Goal: Task Accomplishment & Management: Use online tool/utility

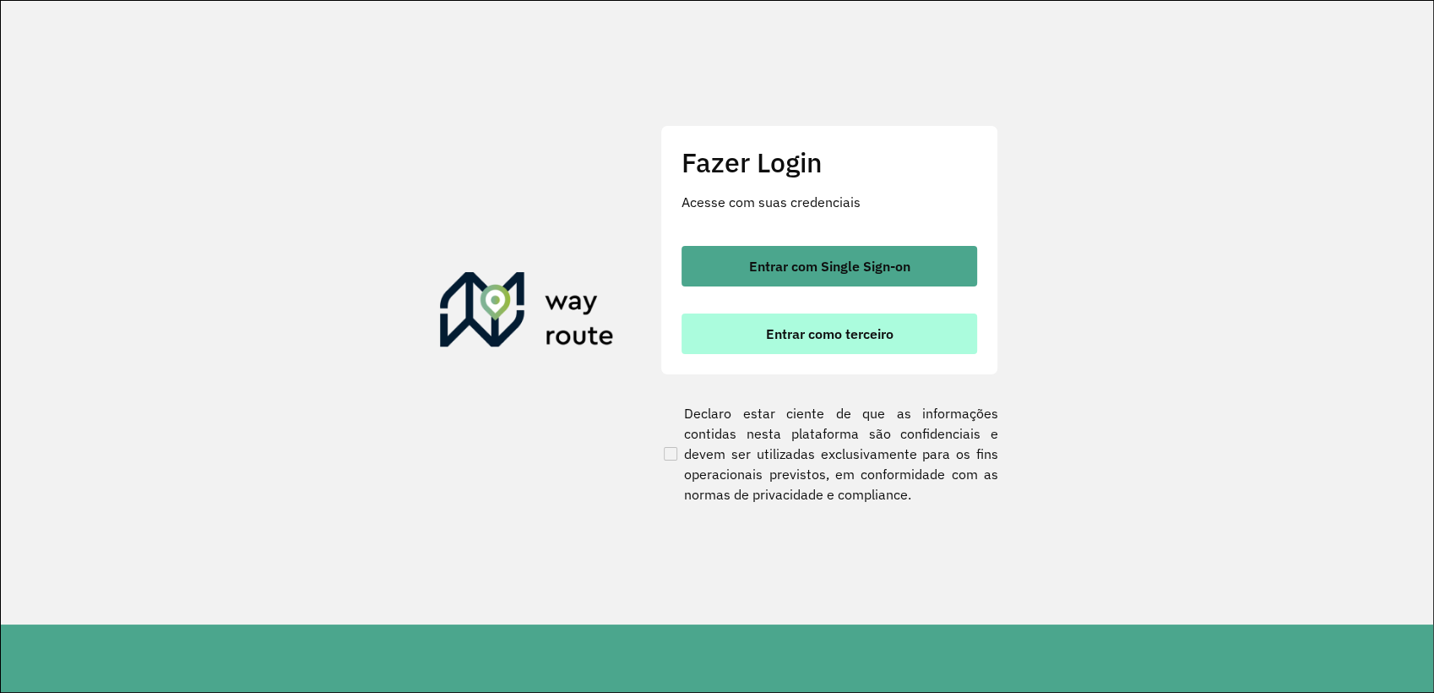
click at [911, 345] on button "Entrar como terceiro" at bounding box center [830, 333] width 296 height 41
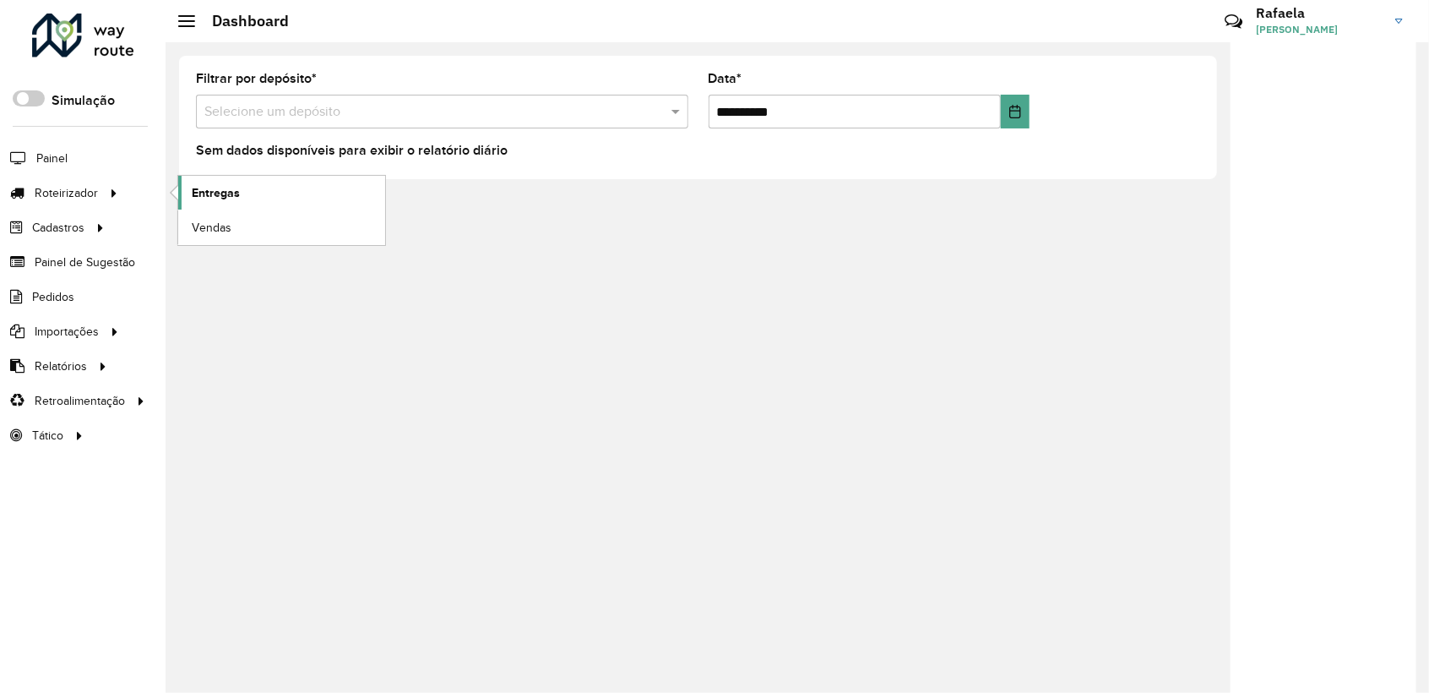
click at [222, 193] on span "Entregas" at bounding box center [216, 193] width 48 height 18
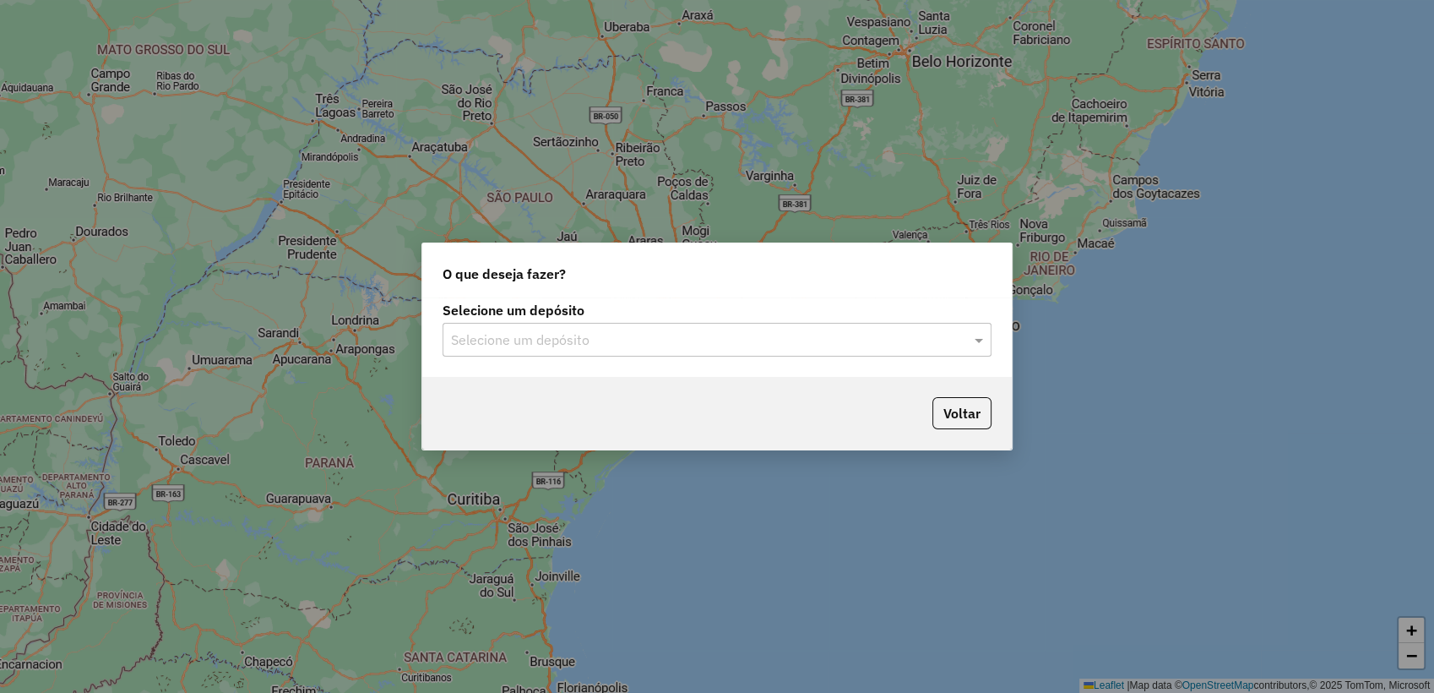
click at [807, 351] on div "Selecione um depósito" at bounding box center [717, 340] width 549 height 34
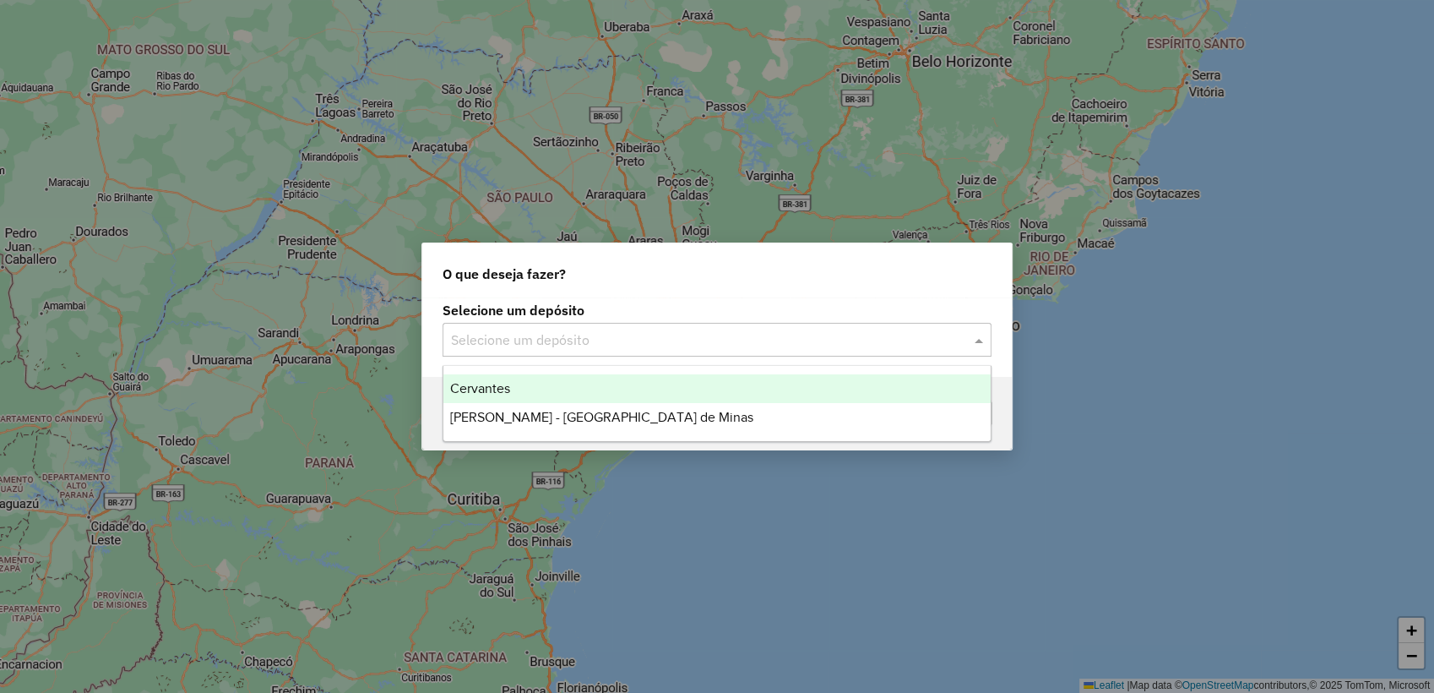
click at [577, 398] on div "Cervantes" at bounding box center [716, 388] width 547 height 29
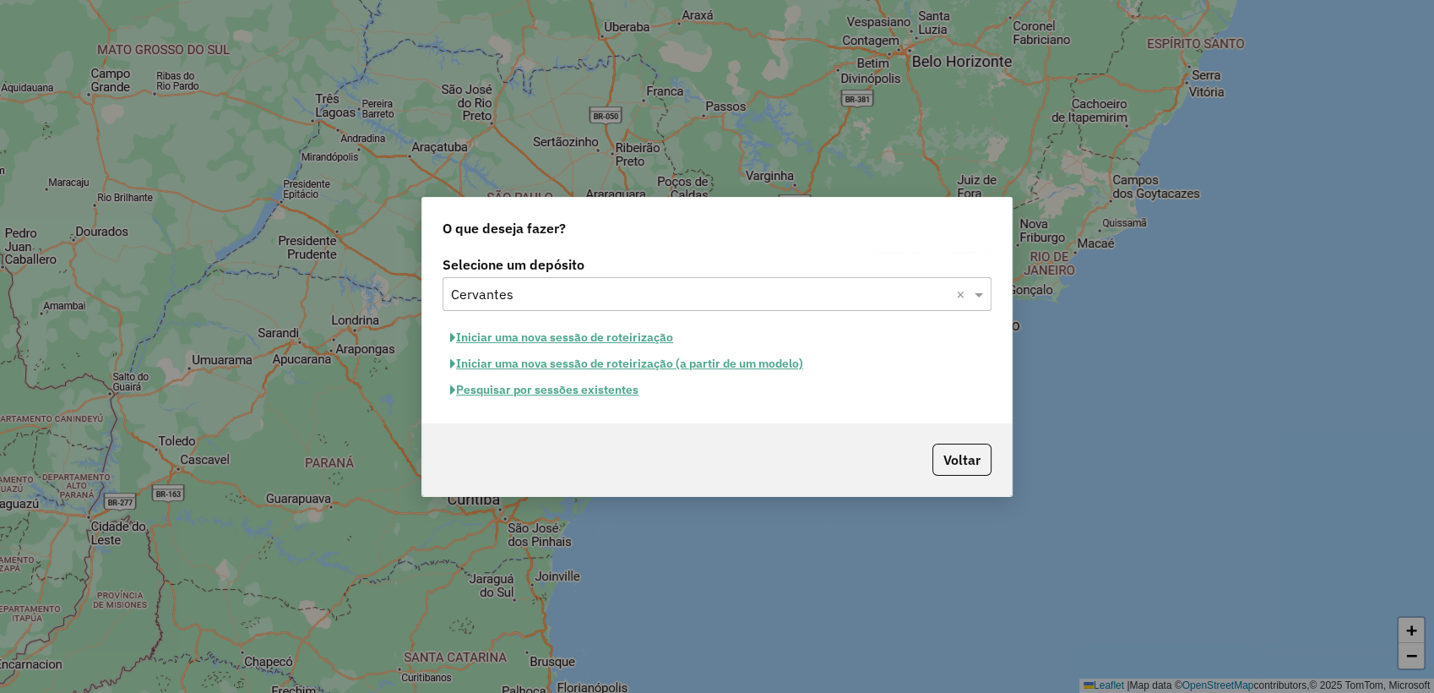
click at [603, 392] on button "Pesquisar por sessões existentes" at bounding box center [545, 390] width 204 height 26
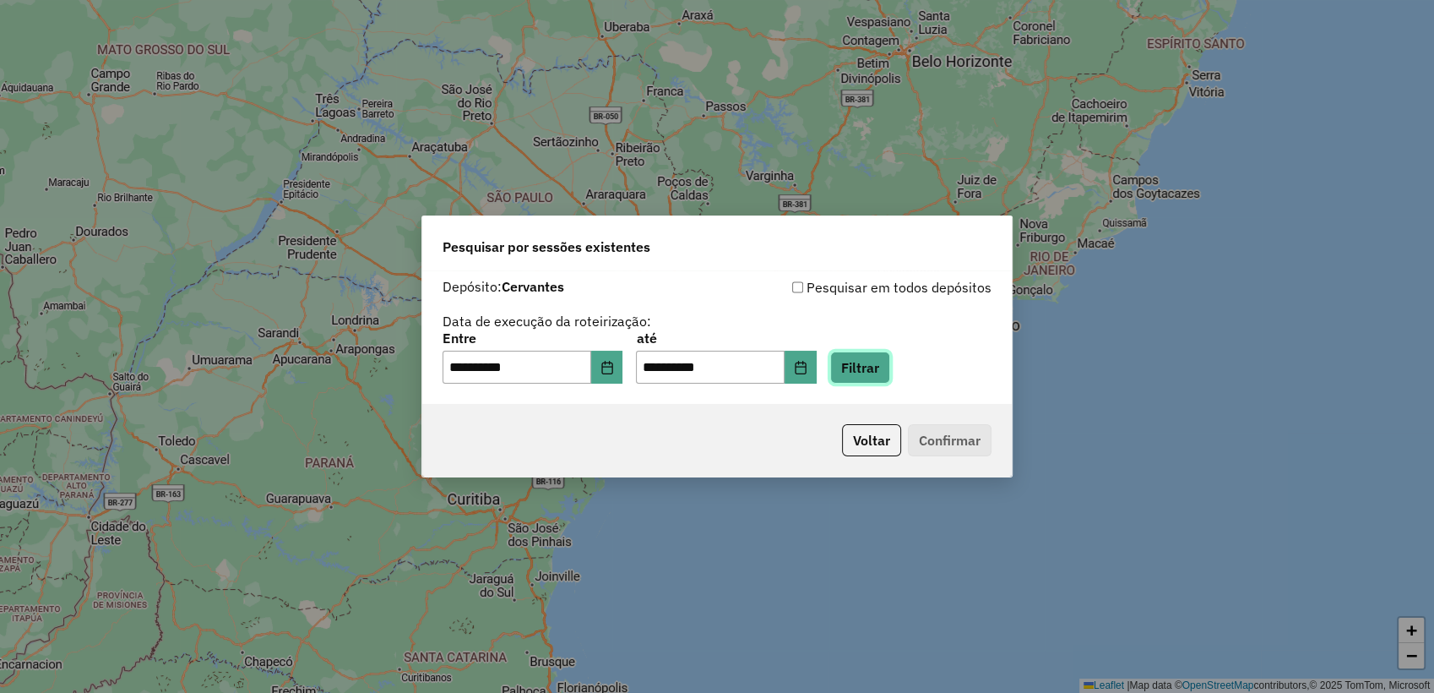
click at [890, 368] on button "Filtrar" at bounding box center [860, 367] width 60 height 32
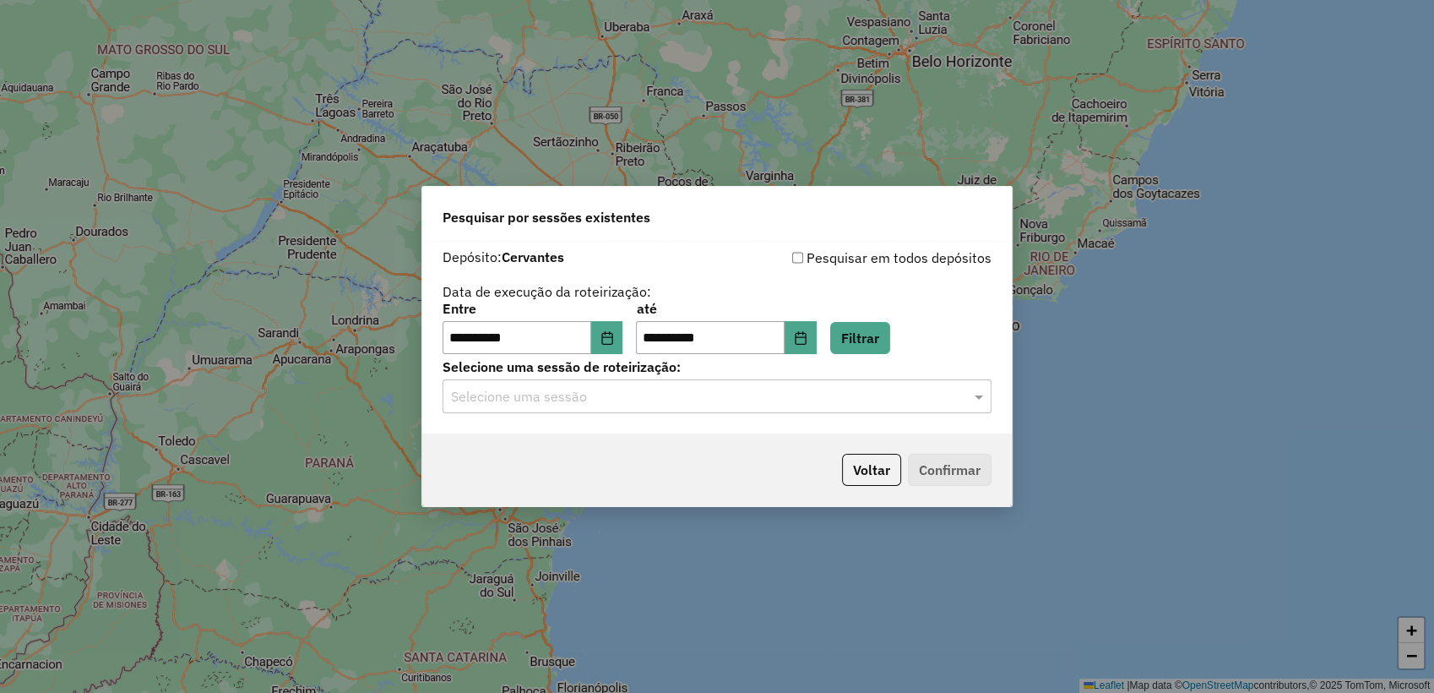
click at [851, 403] on input "text" at bounding box center [700, 397] width 498 height 20
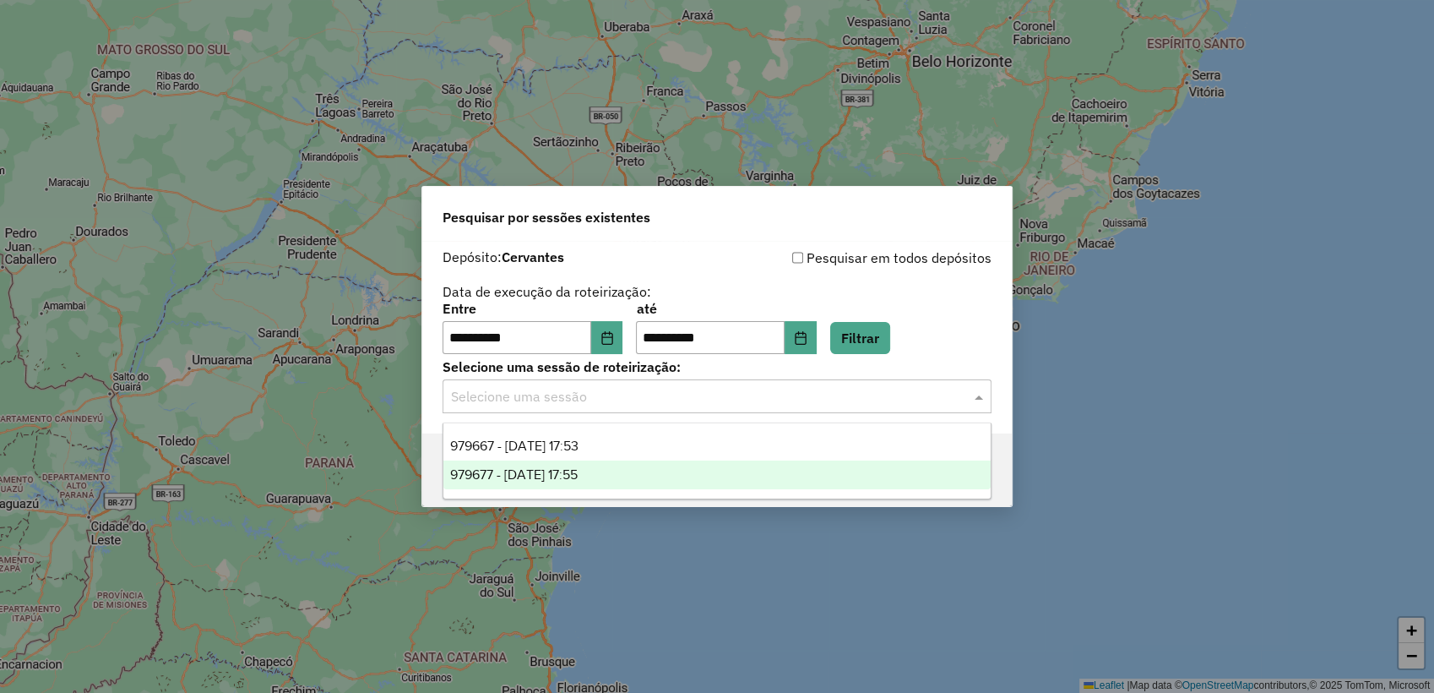
click at [779, 472] on div "979677 - 15/08/2025 17:55" at bounding box center [716, 474] width 547 height 29
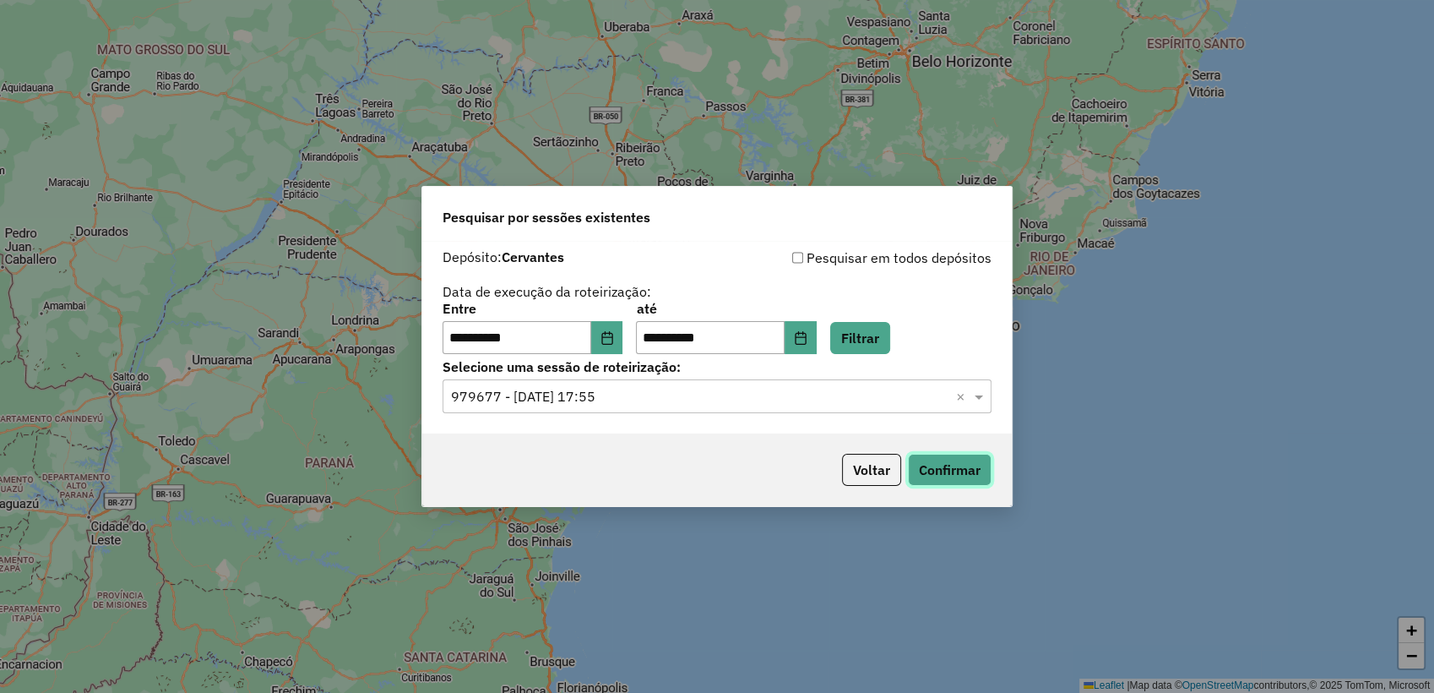
click at [963, 471] on button "Confirmar" at bounding box center [950, 470] width 84 height 32
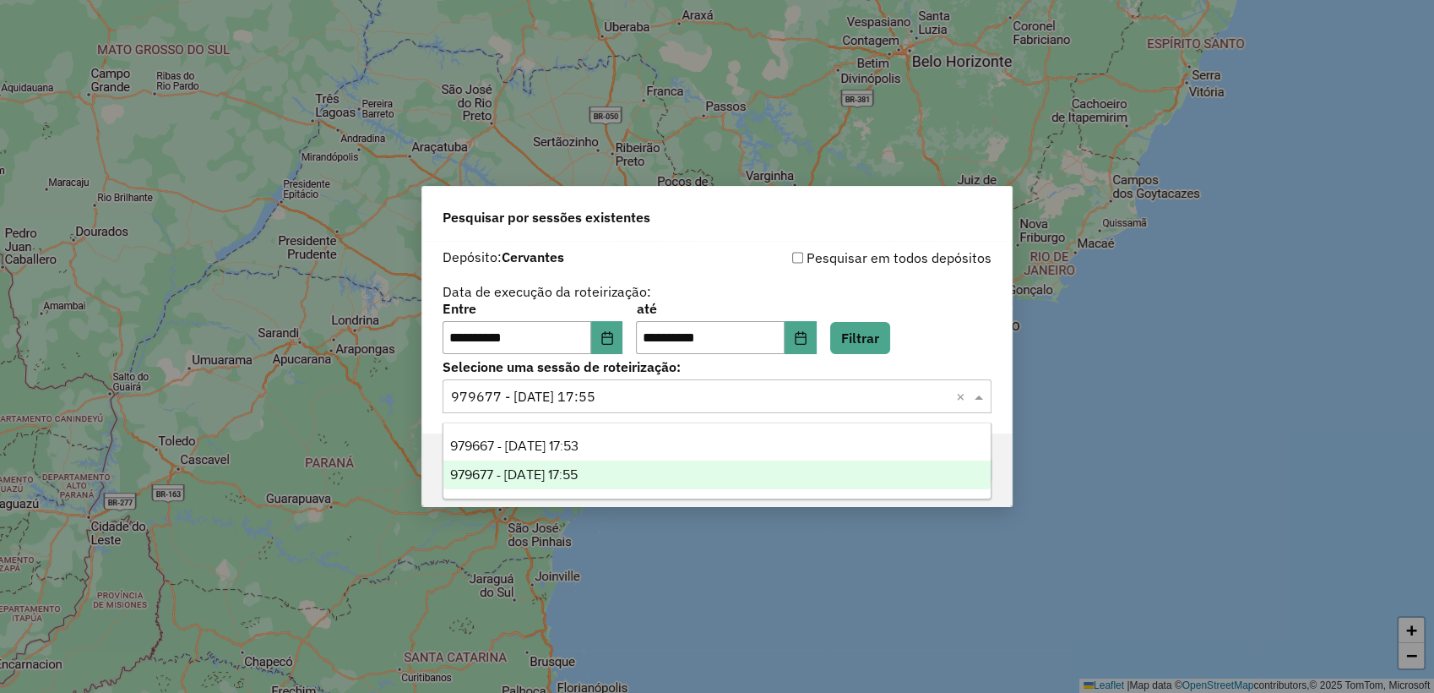
click at [871, 406] on input "text" at bounding box center [700, 397] width 498 height 20
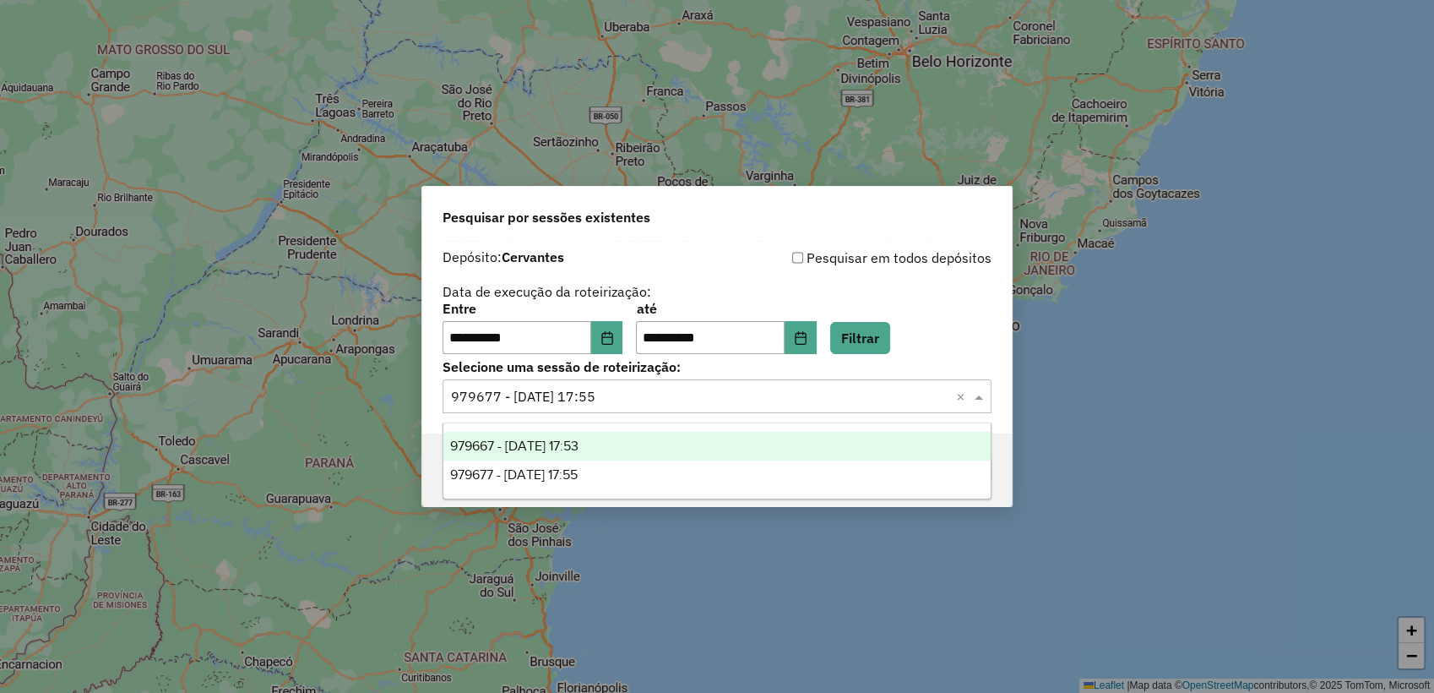
click at [716, 438] on div "979667 - 15/08/2025 17:53" at bounding box center [716, 446] width 547 height 29
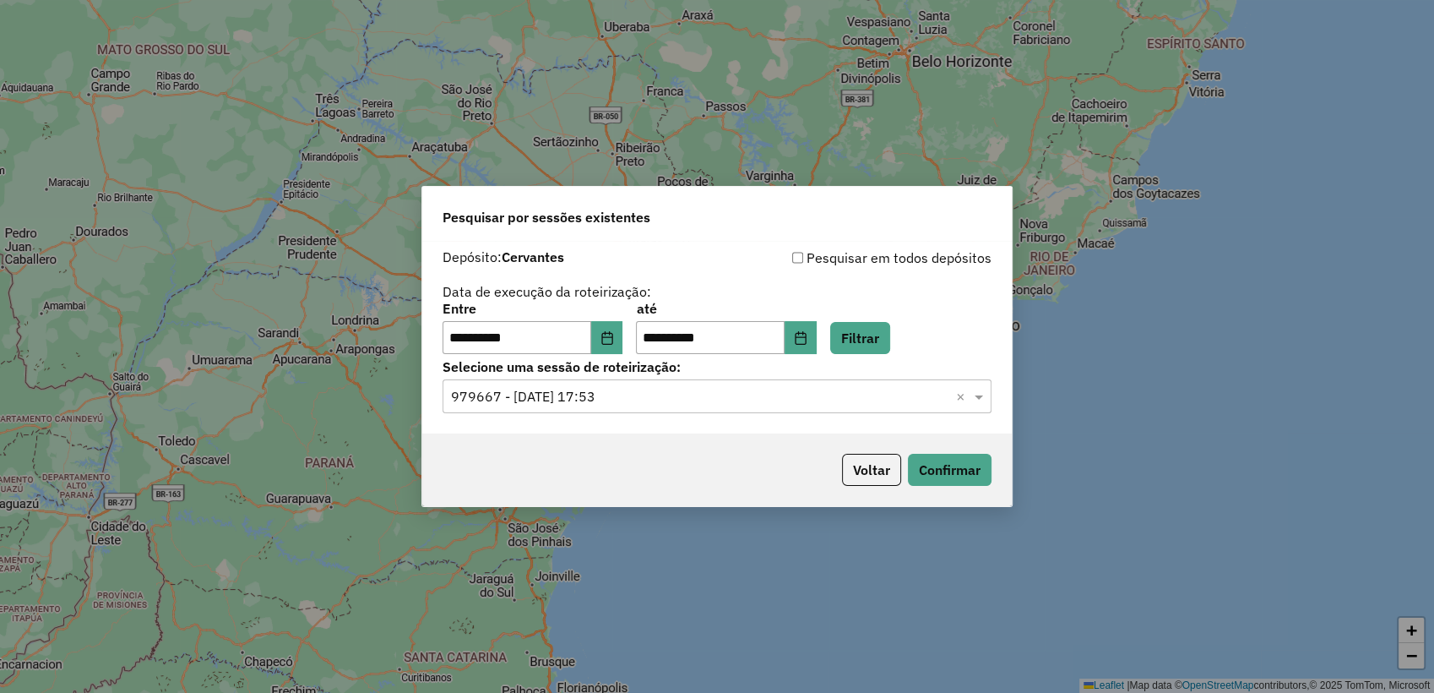
click at [704, 248] on div "Depósito: Cervantes" at bounding box center [580, 257] width 275 height 20
click at [967, 474] on button "Confirmar" at bounding box center [950, 470] width 84 height 32
click at [956, 465] on button "Confirmar" at bounding box center [950, 470] width 84 height 32
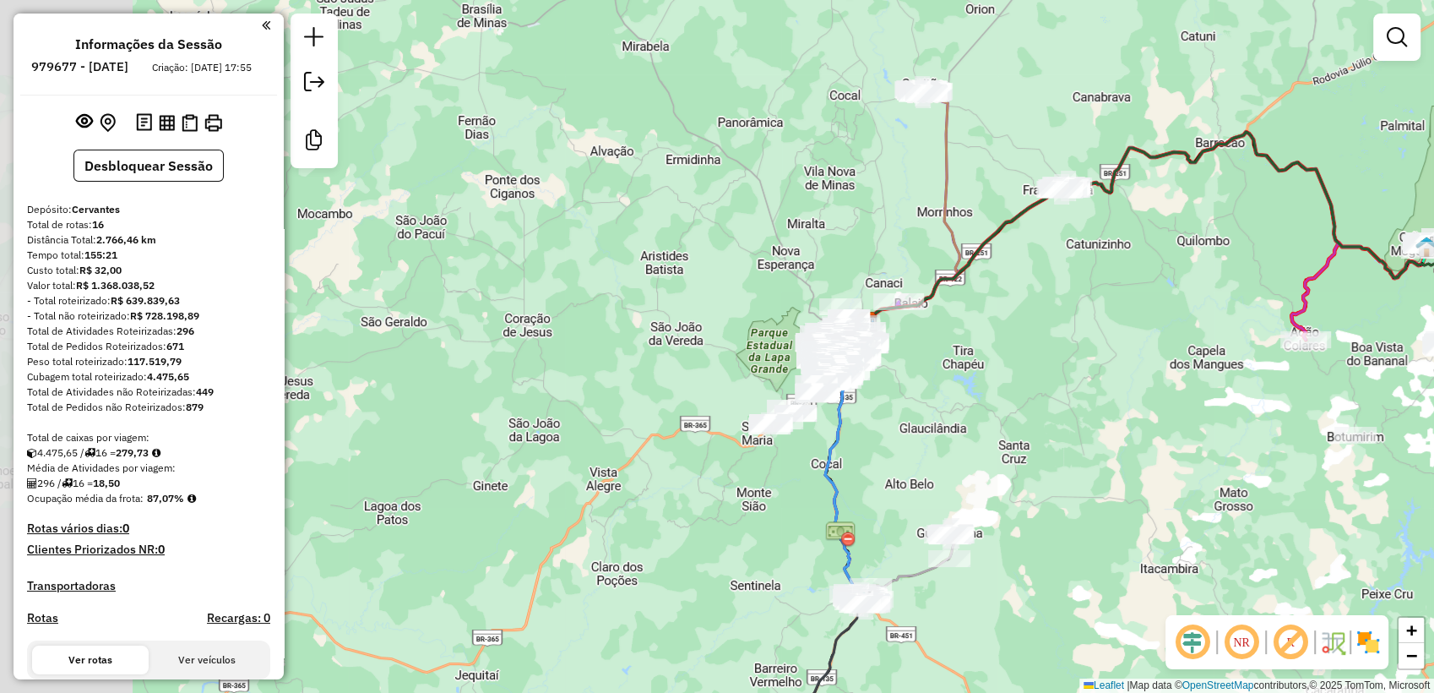
drag, startPoint x: 748, startPoint y: 379, endPoint x: 899, endPoint y: 355, distance: 152.3
click at [899, 355] on div "Janela de atendimento Grade de atendimento Capacidade Transportadoras Veículos …" at bounding box center [717, 346] width 1434 height 693
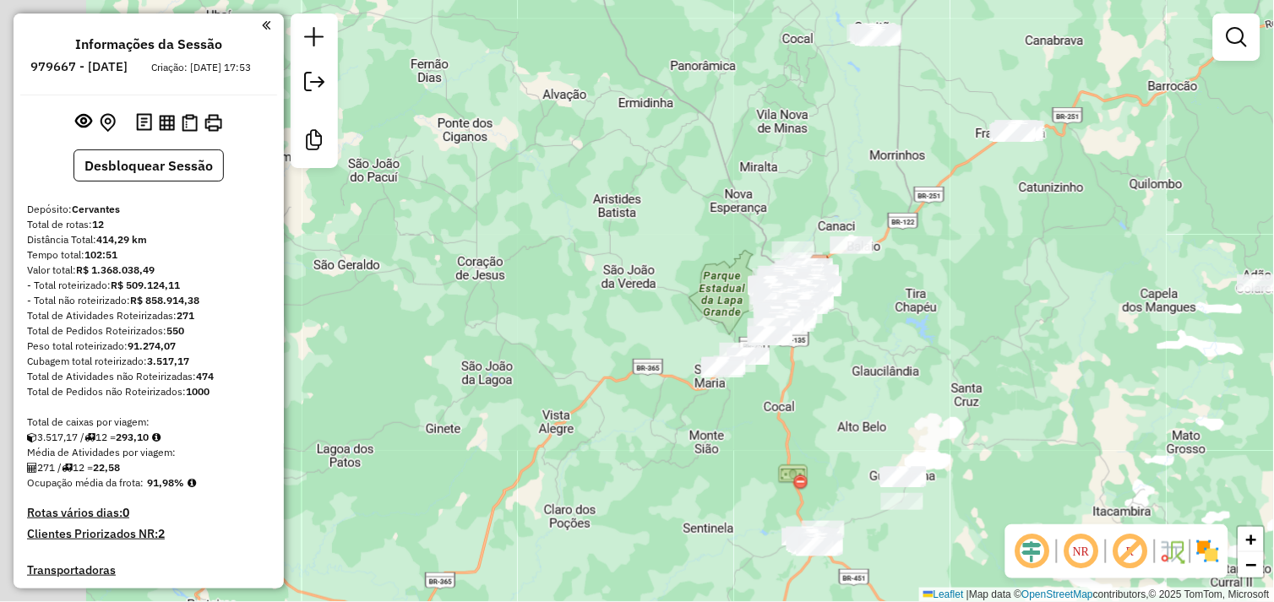
drag, startPoint x: 670, startPoint y: 369, endPoint x: 884, endPoint y: 328, distance: 217.7
click at [904, 328] on div "Janela de atendimento Grade de atendimento Capacidade Transportadoras Veículos …" at bounding box center [637, 301] width 1274 height 602
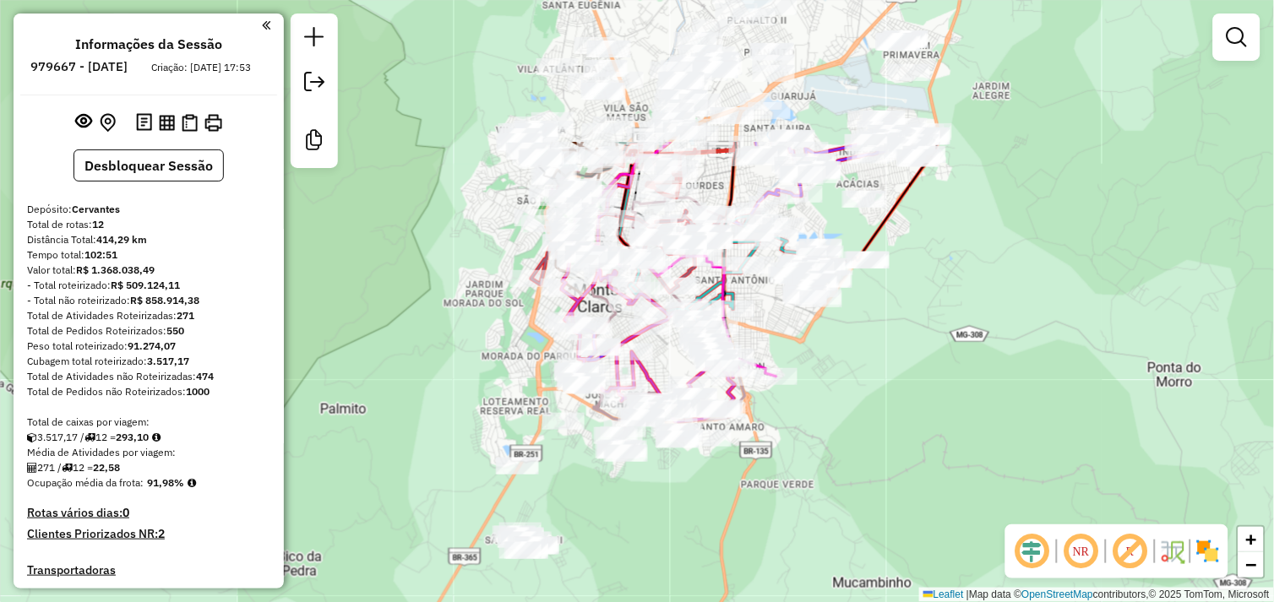
drag, startPoint x: 1020, startPoint y: 324, endPoint x: 659, endPoint y: 525, distance: 413.3
click at [659, 525] on div "Janela de atendimento Grade de atendimento Capacidade Transportadoras Veículos …" at bounding box center [637, 301] width 1274 height 602
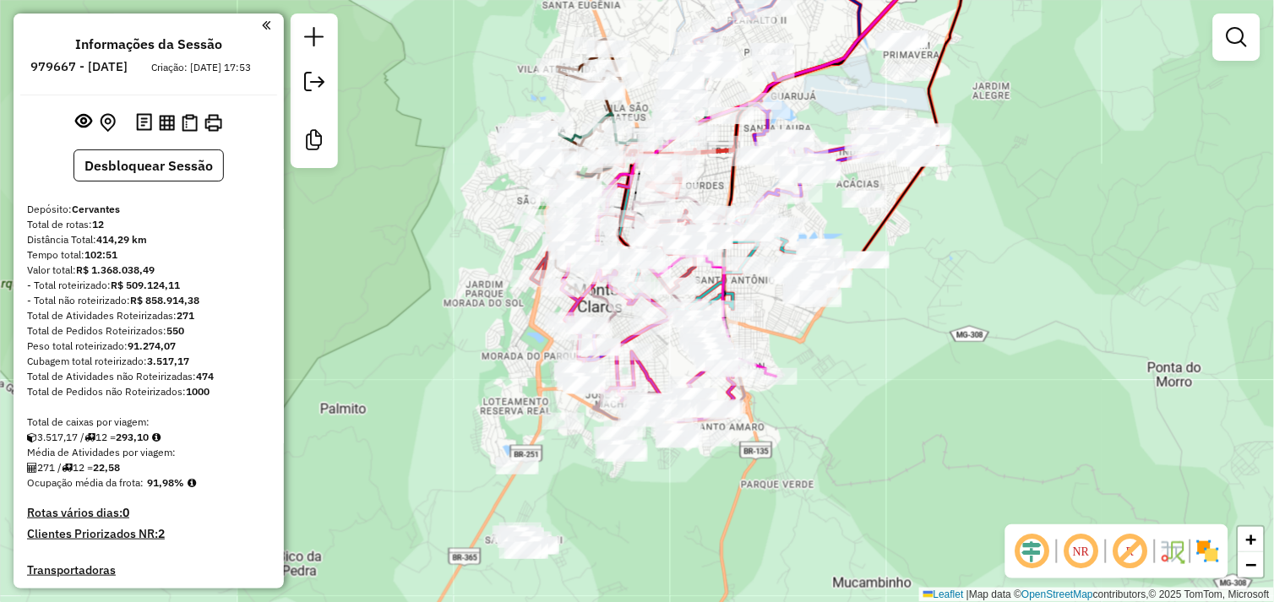
click at [1111, 275] on div "Janela de atendimento Grade de atendimento Capacidade Transportadoras Veículos …" at bounding box center [637, 301] width 1274 height 602
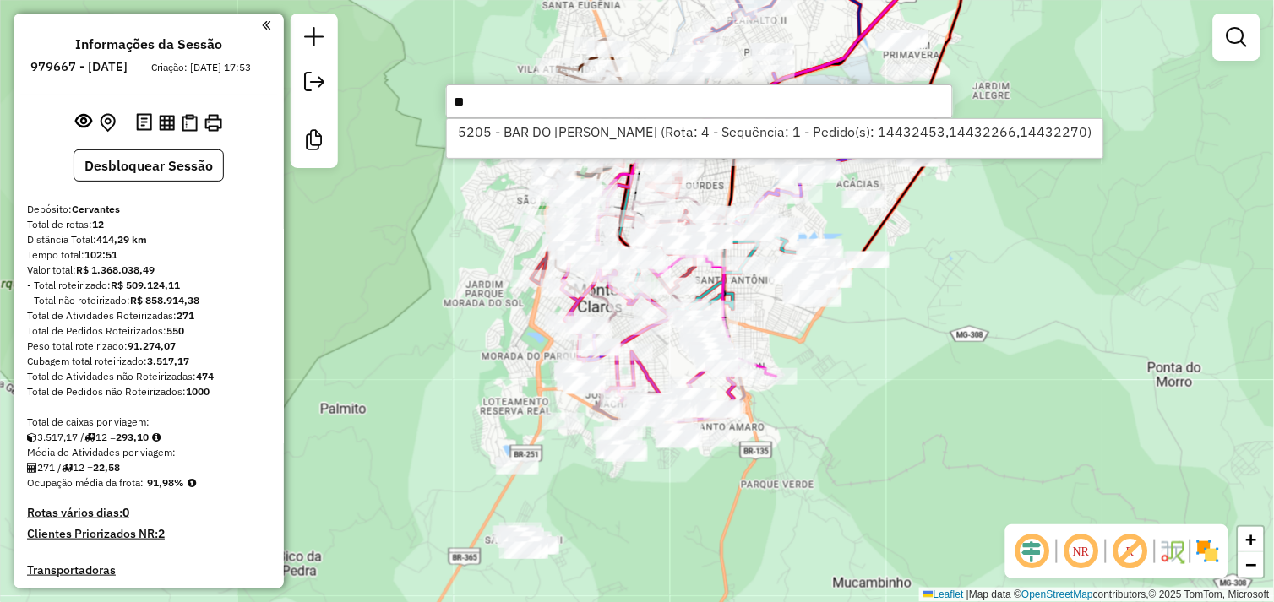
type input "*"
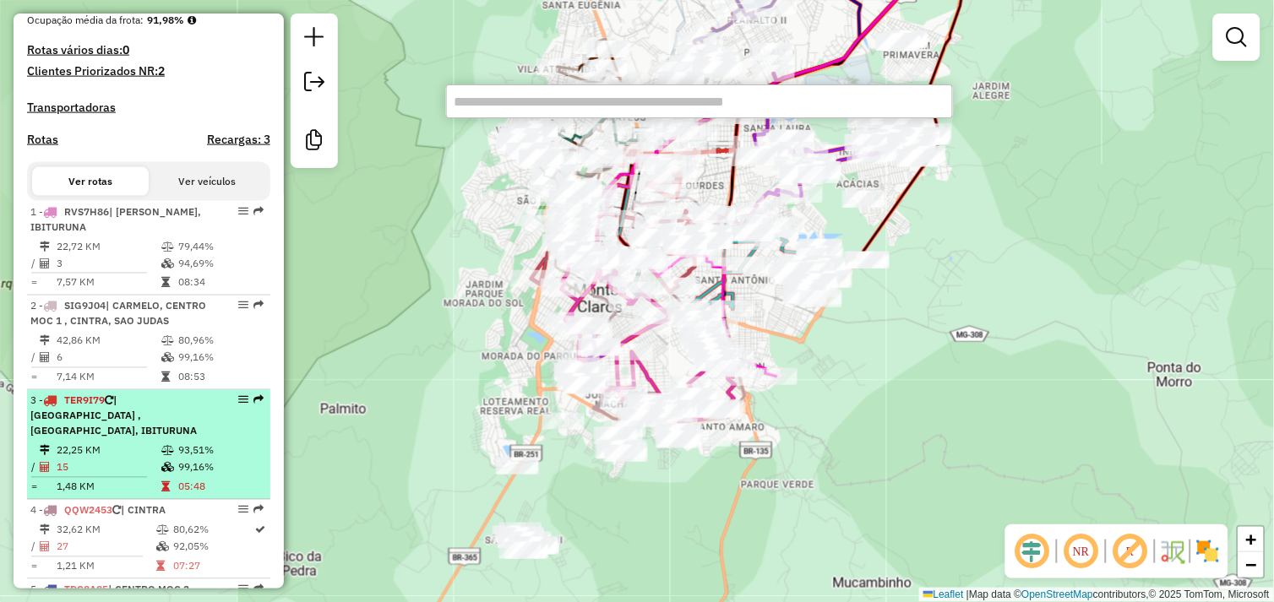
scroll to position [375, 0]
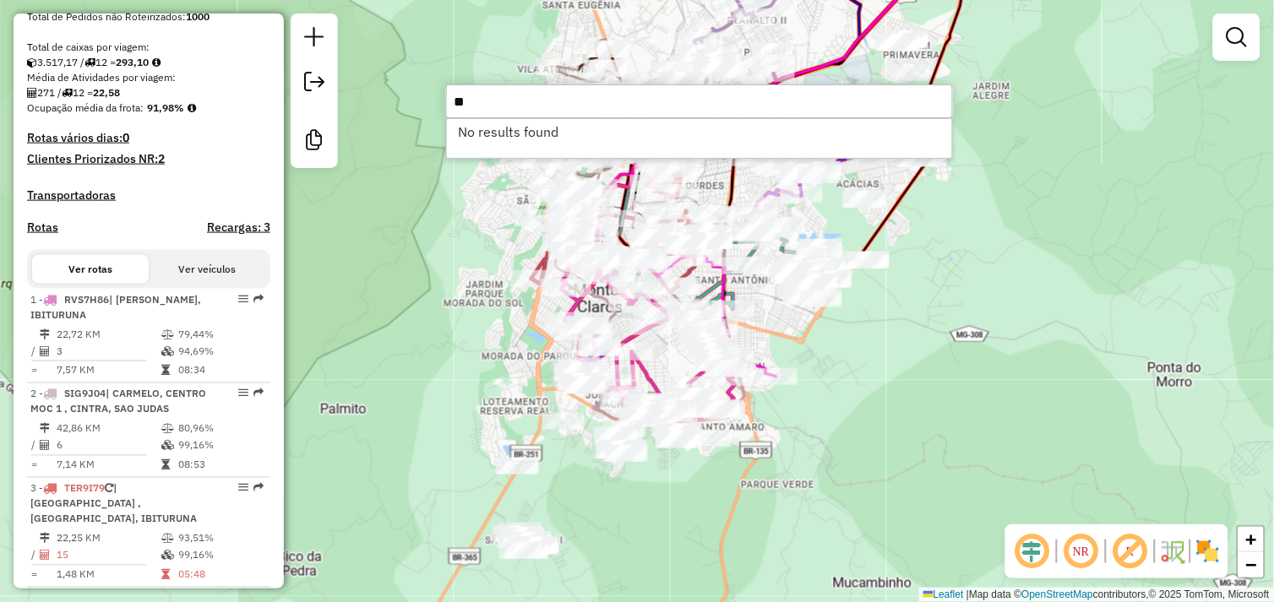
type input "*"
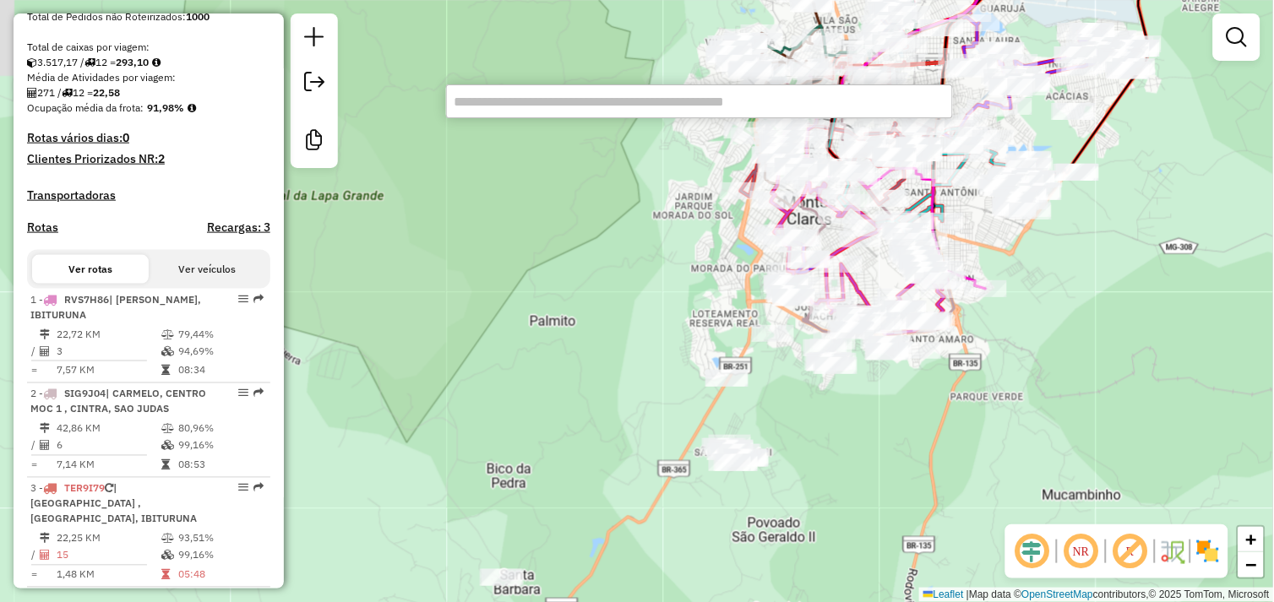
drag, startPoint x: 857, startPoint y: 342, endPoint x: 1067, endPoint y: 254, distance: 227.2
click at [1067, 254] on div "Janela de atendimento Grade de atendimento Capacidade Transportadoras Veículos …" at bounding box center [637, 301] width 1274 height 602
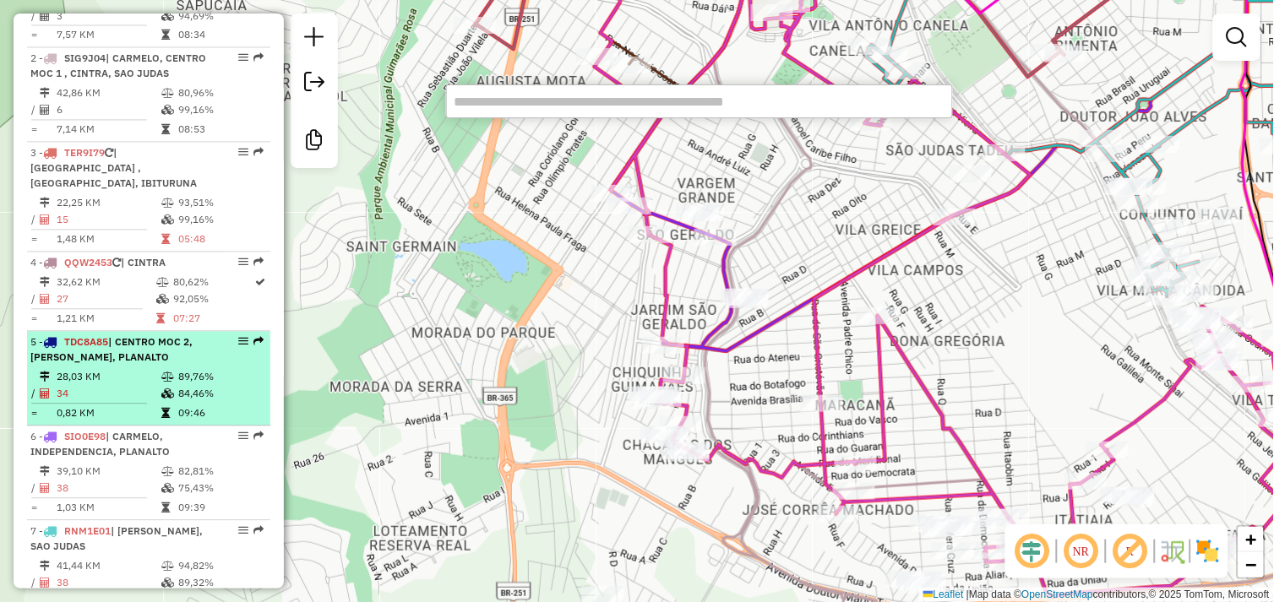
scroll to position [750, 0]
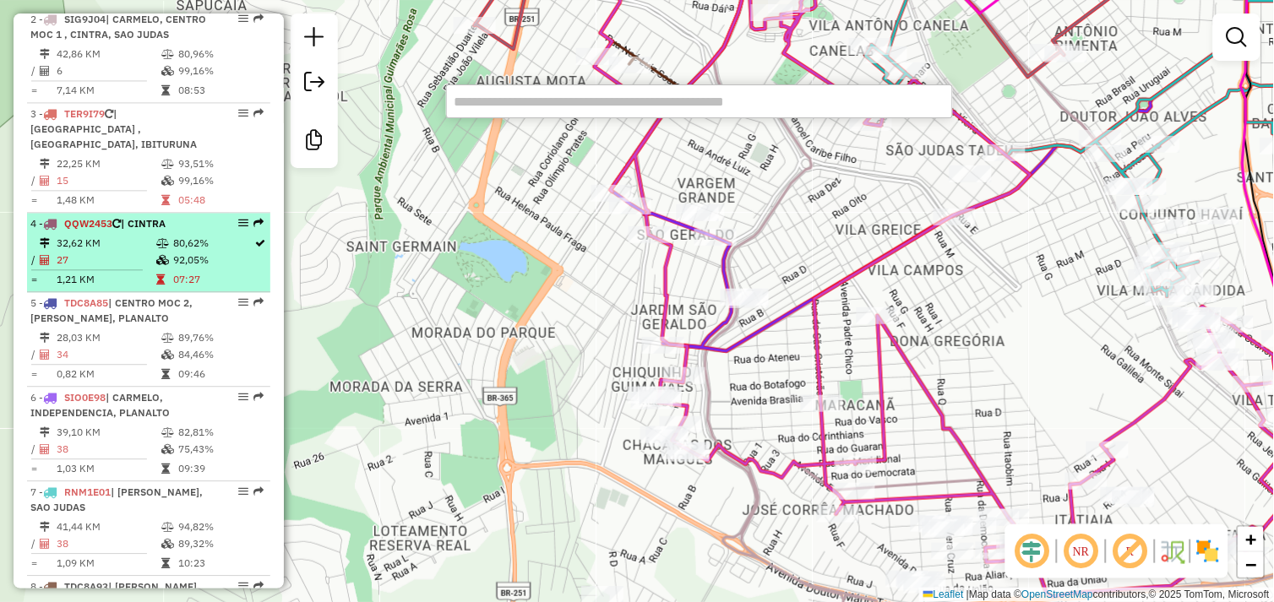
click at [129, 269] on td "27" at bounding box center [106, 260] width 100 height 17
select select "**********"
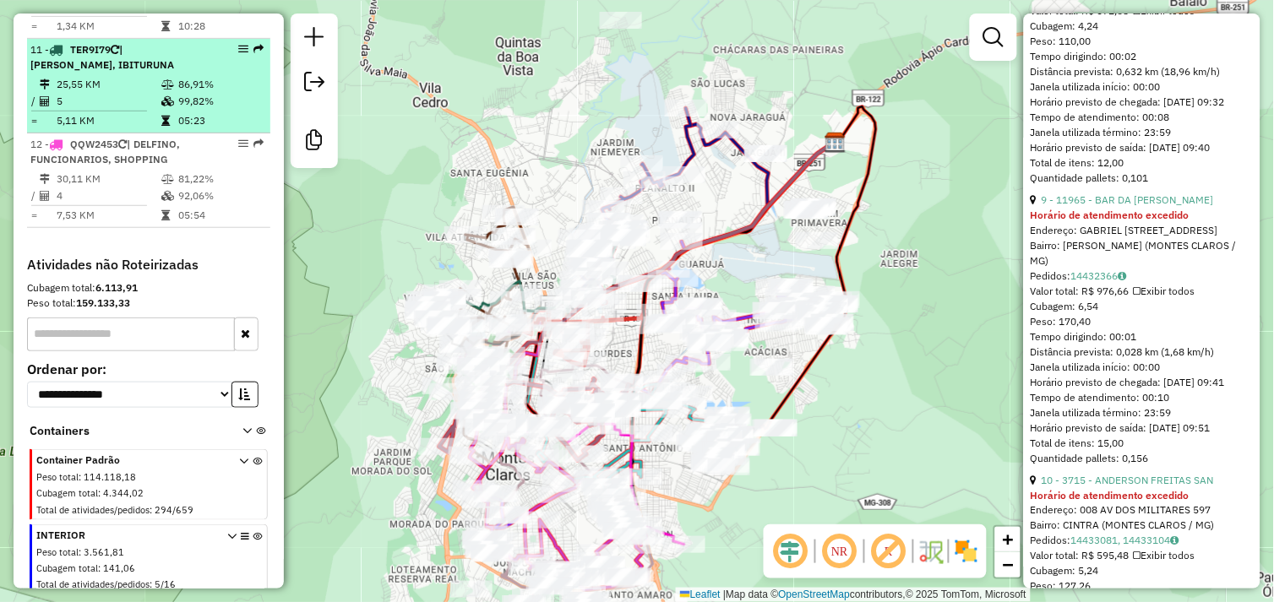
scroll to position [1589, 0]
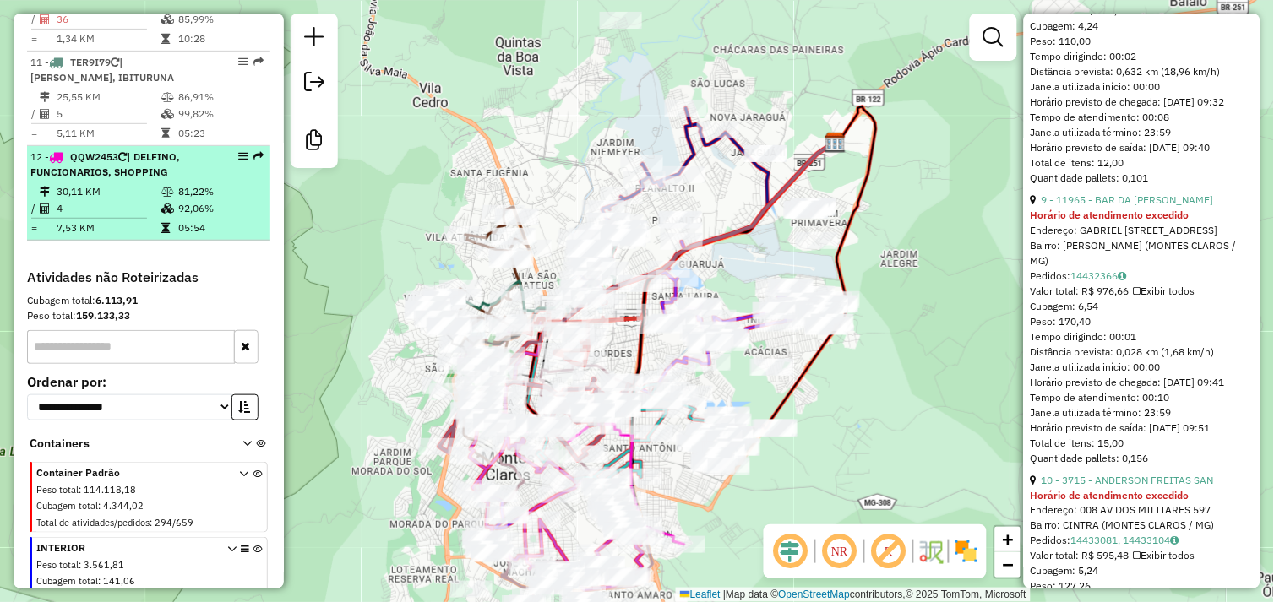
click at [139, 217] on td "4" at bounding box center [108, 208] width 105 height 17
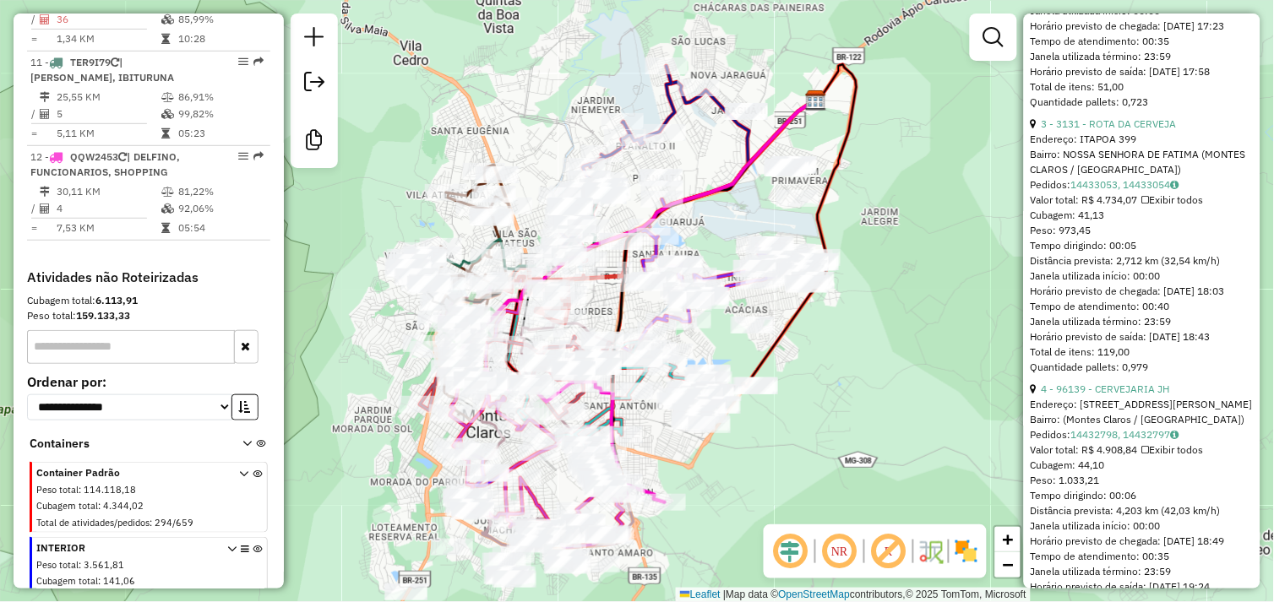
scroll to position [1226, 0]
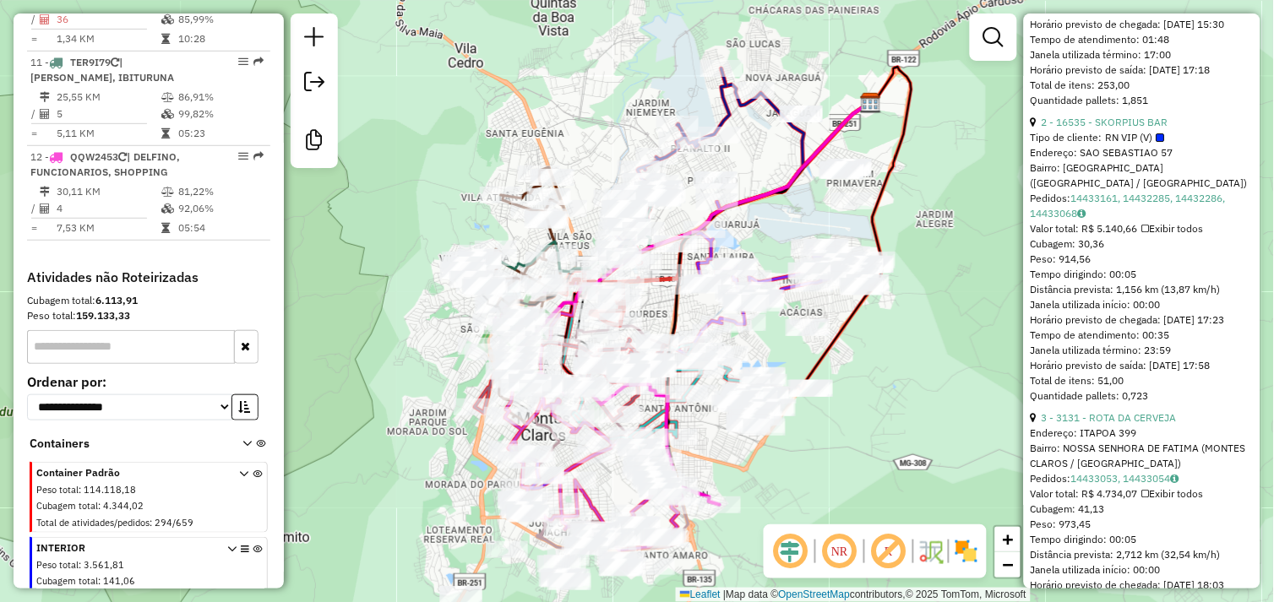
drag, startPoint x: 859, startPoint y: 410, endPoint x: 949, endPoint y: 370, distance: 98.7
click at [949, 370] on div "Janela de atendimento Grade de atendimento Capacidade Transportadoras Veículos …" at bounding box center [637, 301] width 1274 height 602
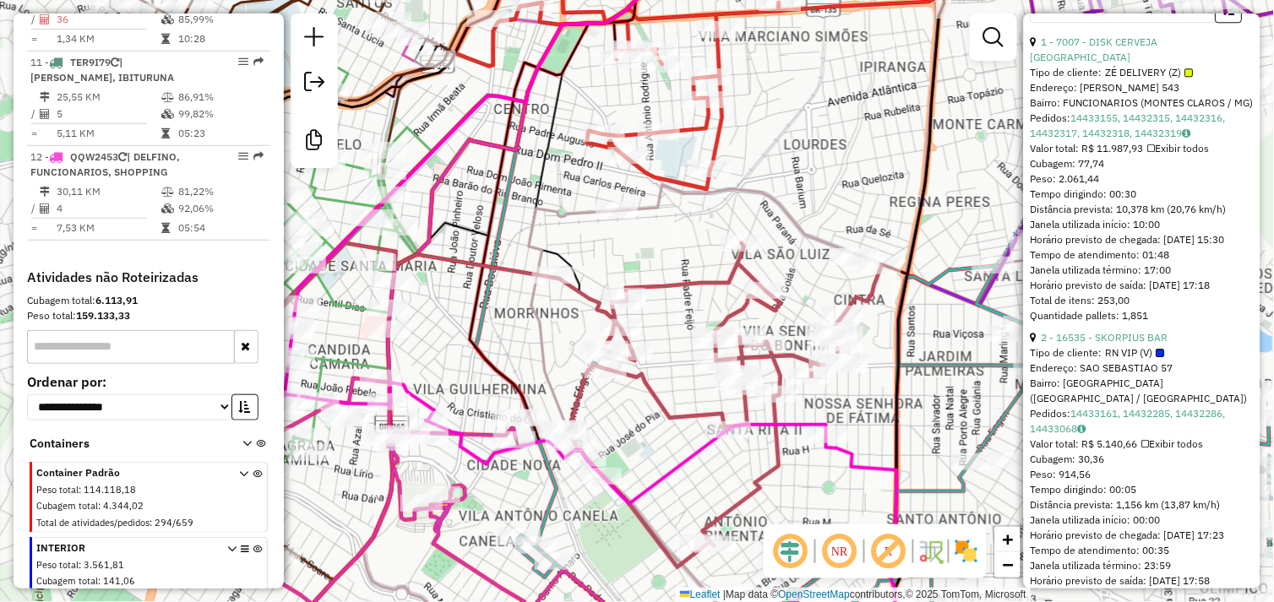
scroll to position [1039, 0]
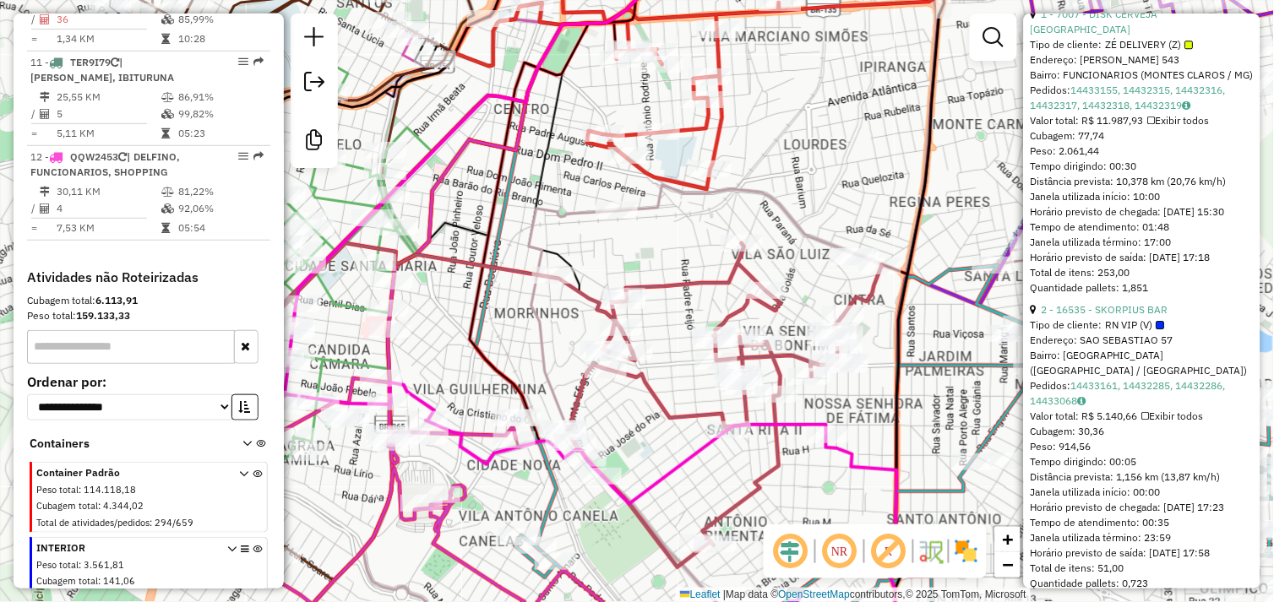
drag, startPoint x: 1082, startPoint y: 166, endPoint x: 1117, endPoint y: 171, distance: 34.9
click at [1117, 144] on div "Cubagem: 77,74" at bounding box center [1142, 135] width 223 height 15
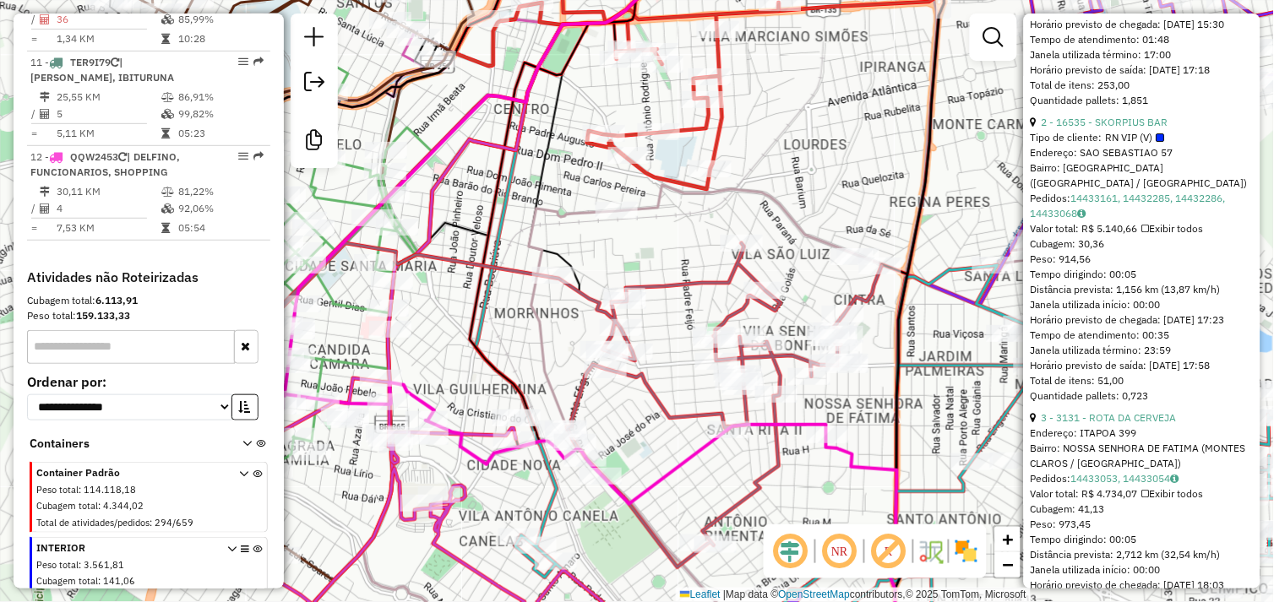
scroll to position [1320, 0]
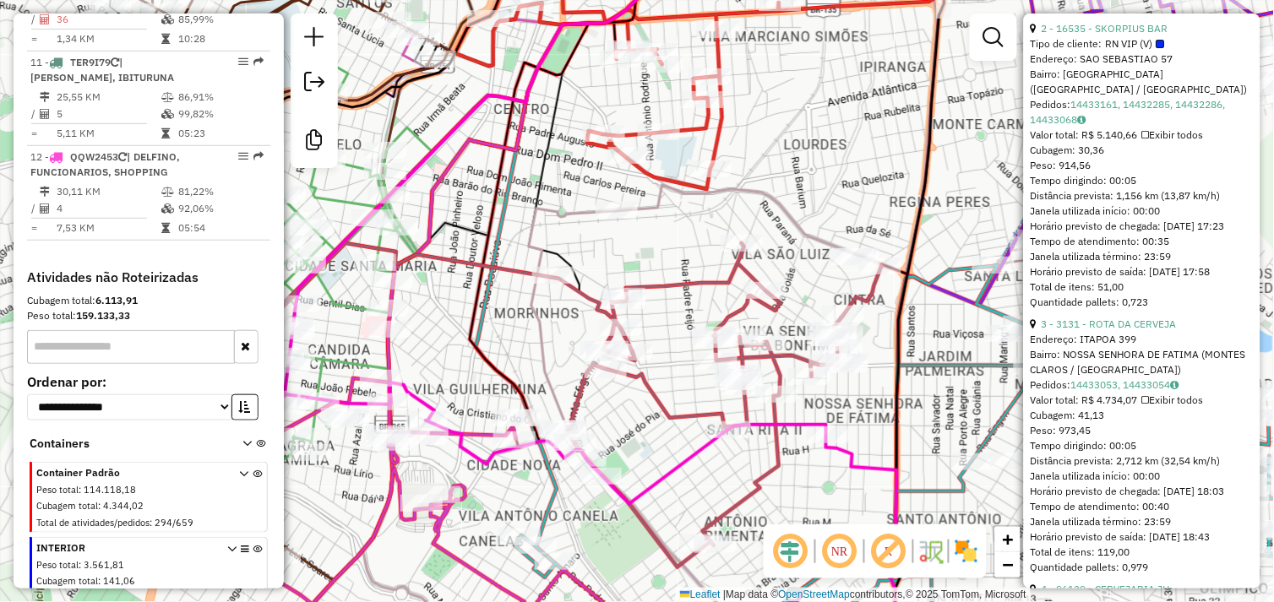
drag, startPoint x: 1082, startPoint y: 176, endPoint x: 1109, endPoint y: 180, distance: 27.4
click at [1109, 158] on div "Cubagem: 30,36" at bounding box center [1142, 150] width 223 height 15
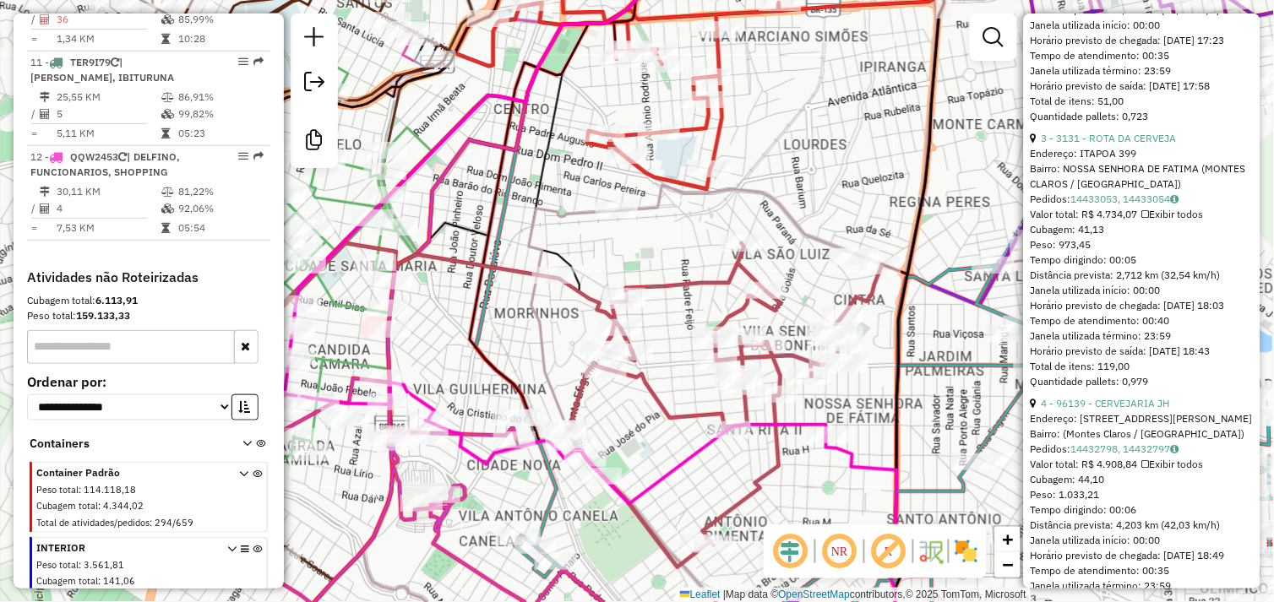
scroll to position [1508, 0]
drag, startPoint x: 1096, startPoint y: 255, endPoint x: 1145, endPoint y: 253, distance: 48.2
click at [1144, 220] on div "Valor total: R$ 4.734,07 Exibir todos" at bounding box center [1142, 212] width 223 height 15
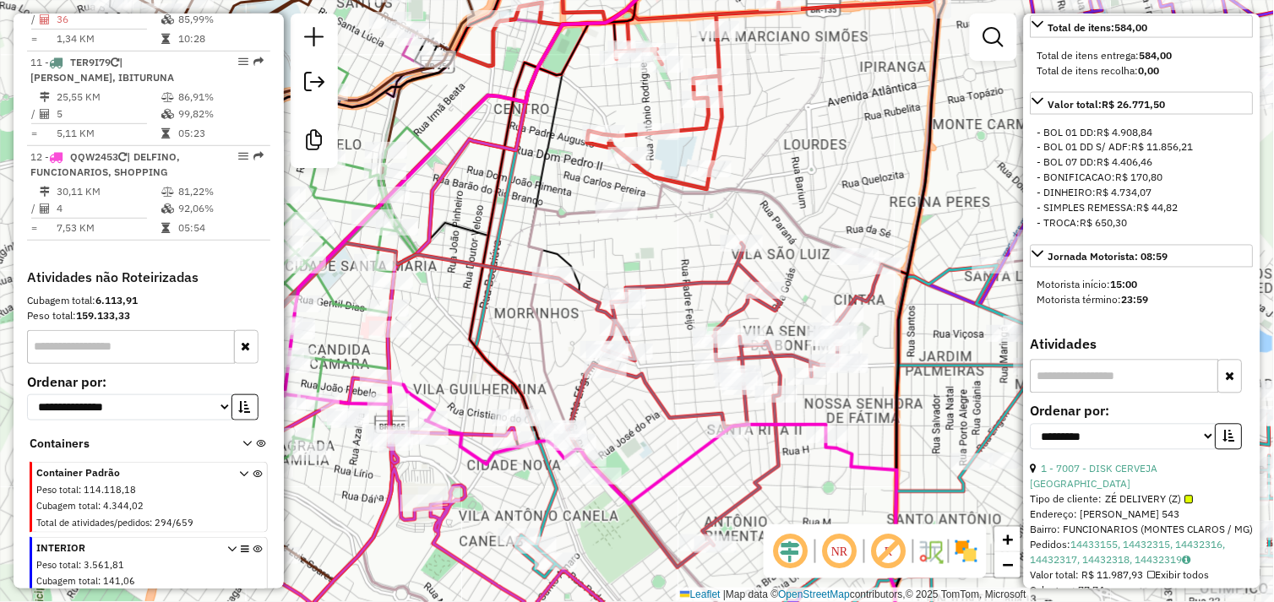
scroll to position [750, 0]
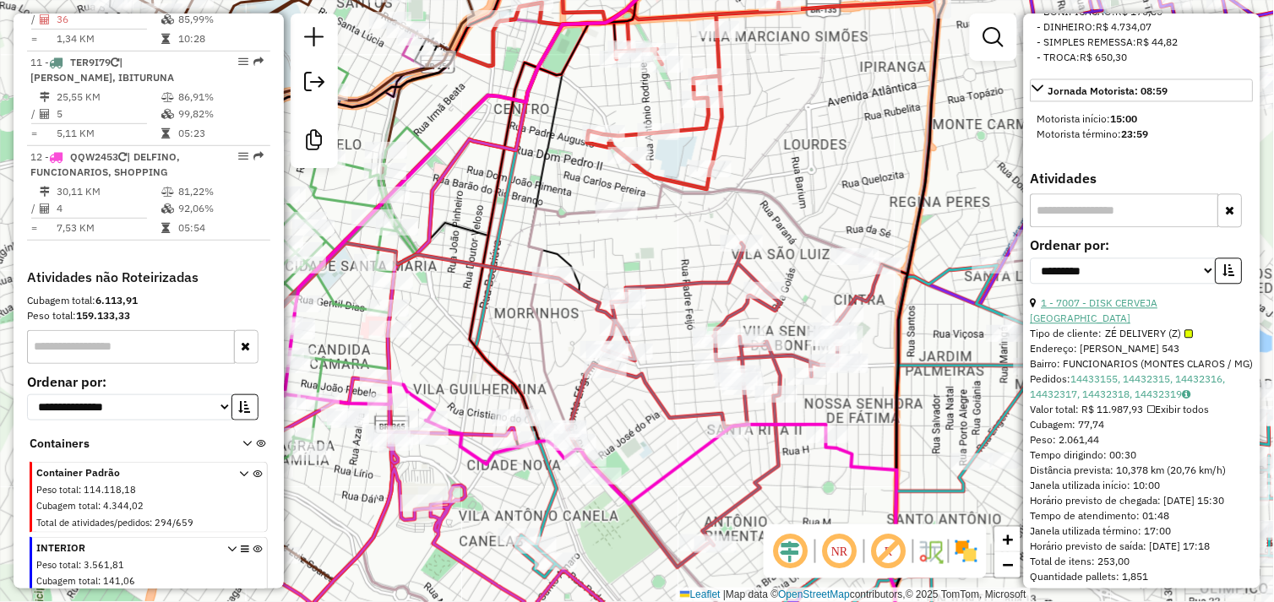
click at [1118, 324] on link "1 - 7007 - DISK CERVEJA [GEOGRAPHIC_DATA]" at bounding box center [1095, 310] width 128 height 28
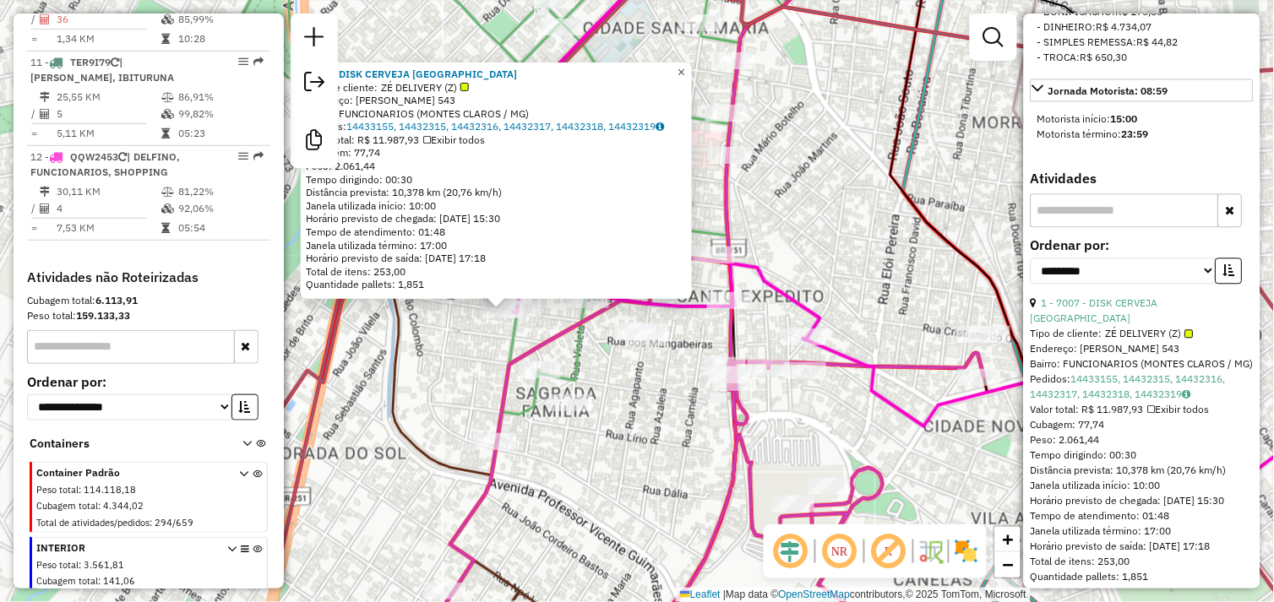
click at [685, 65] on span "×" at bounding box center [681, 72] width 8 height 14
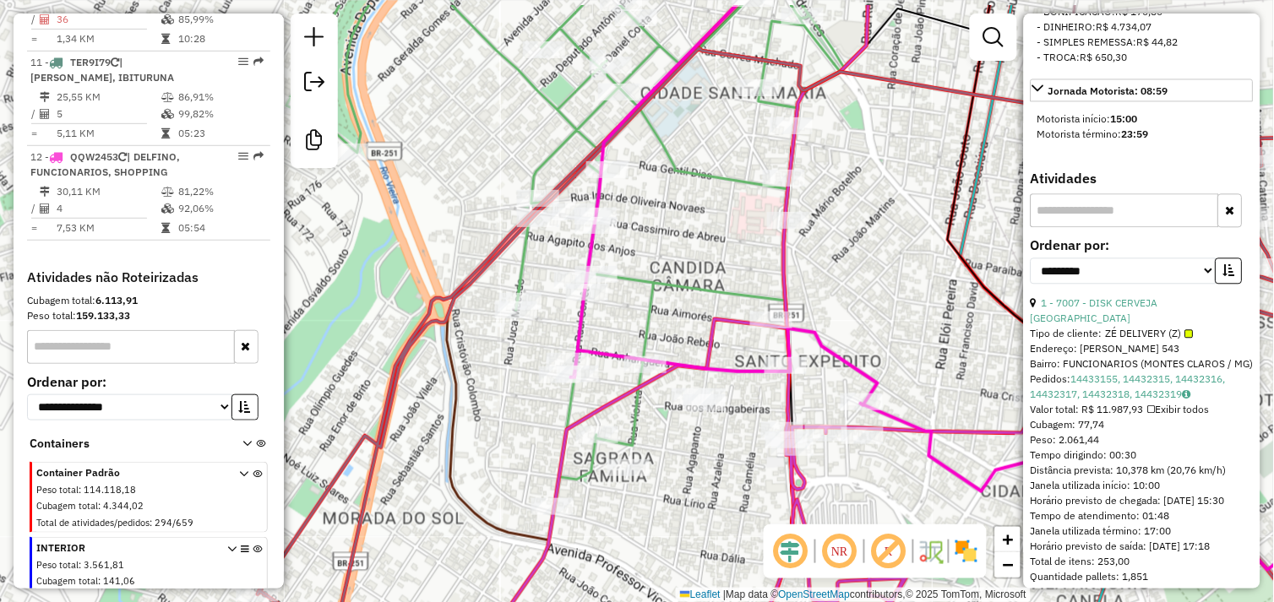
drag, startPoint x: 649, startPoint y: 242, endPoint x: 706, endPoint y: 307, distance: 86.8
click at [706, 307] on div "Janela de atendimento Grade de atendimento Capacidade Transportadoras Veículos …" at bounding box center [637, 301] width 1274 height 602
click at [657, 283] on icon at bounding box center [565, 224] width 558 height 568
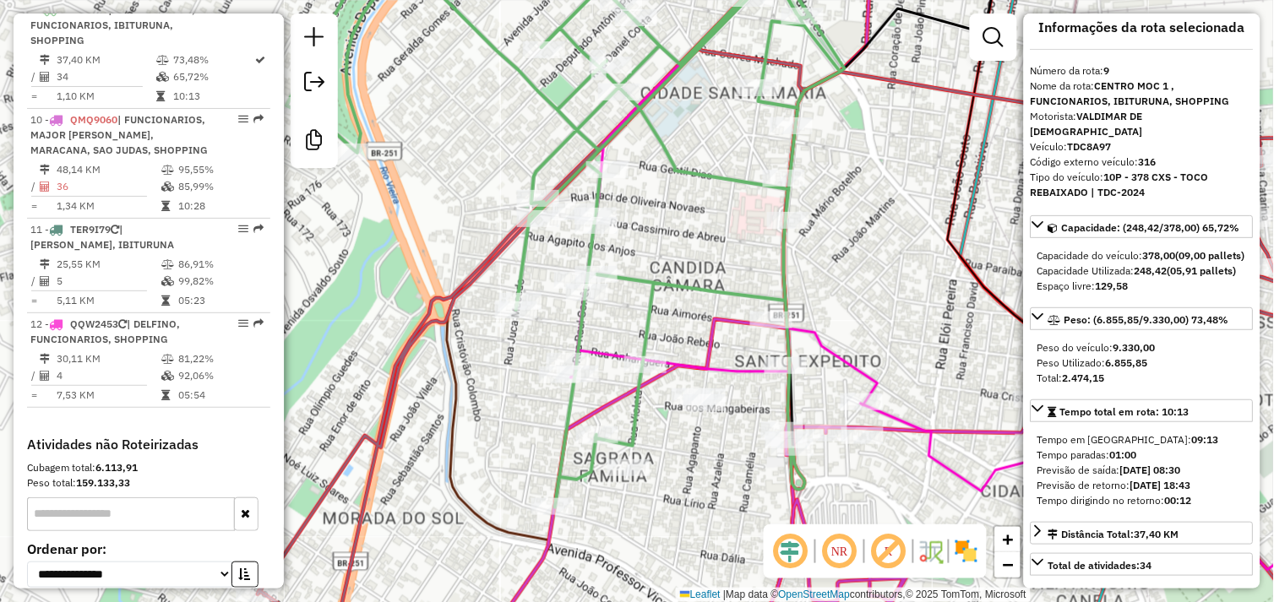
scroll to position [0, 0]
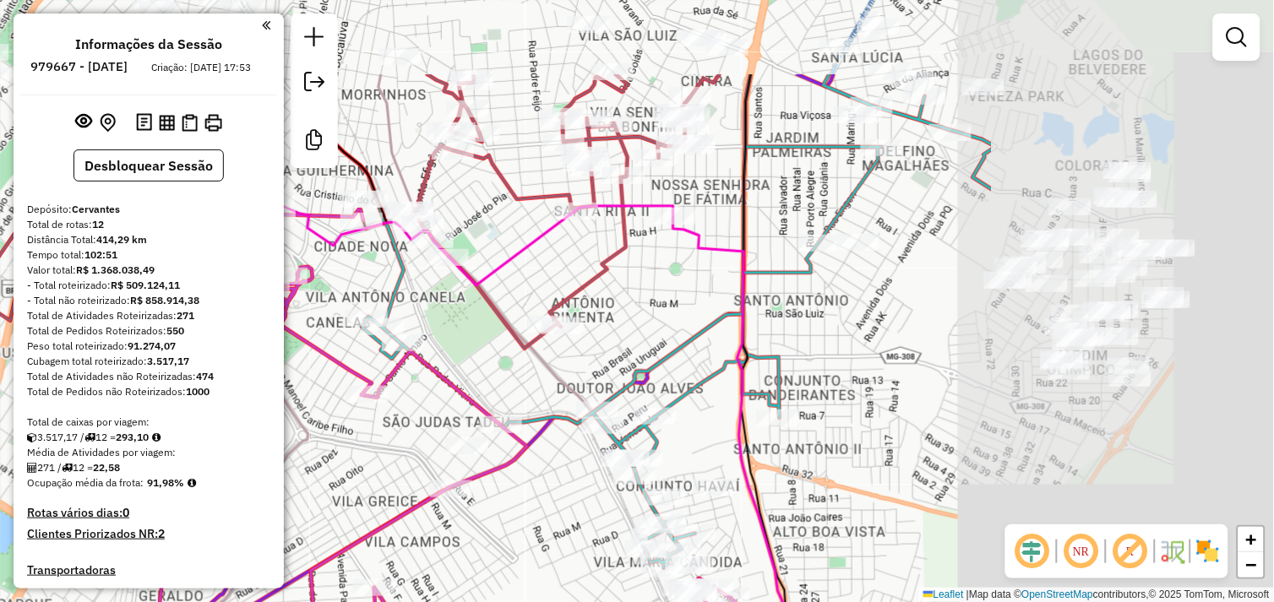
drag, startPoint x: 721, startPoint y: 268, endPoint x: 265, endPoint y: 392, distance: 471.9
click at [265, 392] on hb-router-mapa "Informações da Sessão 979667 - [DATE] Criação: [DATE] 17:53 Desbloquear Sessão …" at bounding box center [637, 301] width 1274 height 602
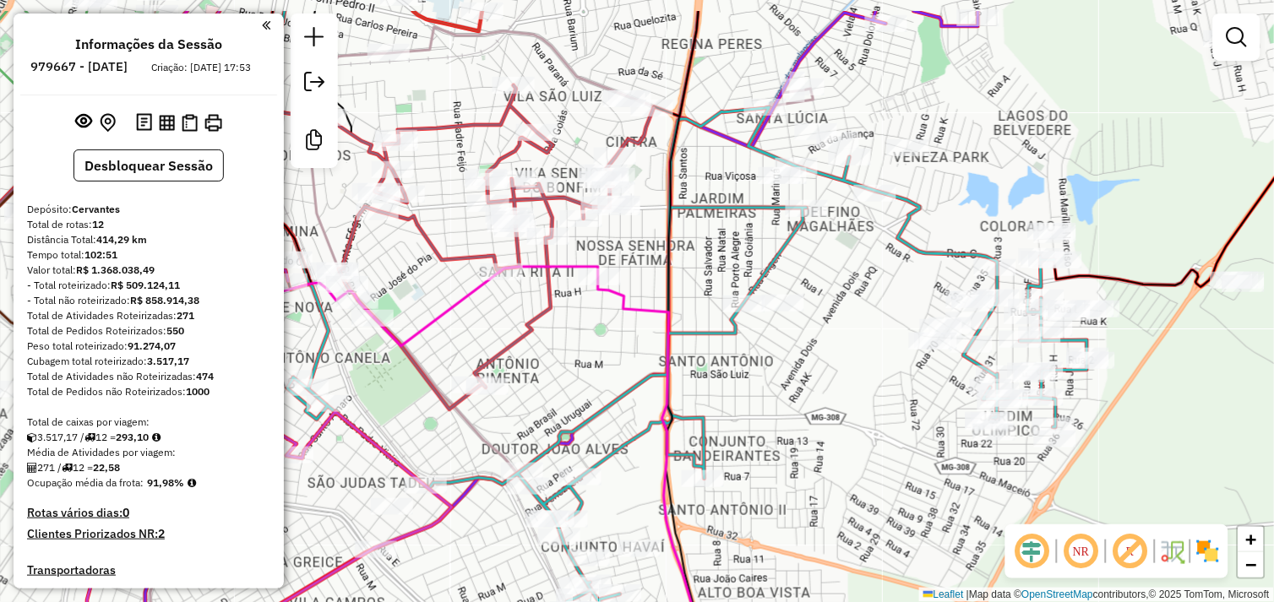
drag, startPoint x: 787, startPoint y: 259, endPoint x: 741, endPoint y: 387, distance: 135.7
click at [744, 387] on div "Janela de atendimento Grade de atendimento Capacidade Transportadoras Veículos …" at bounding box center [637, 301] width 1274 height 602
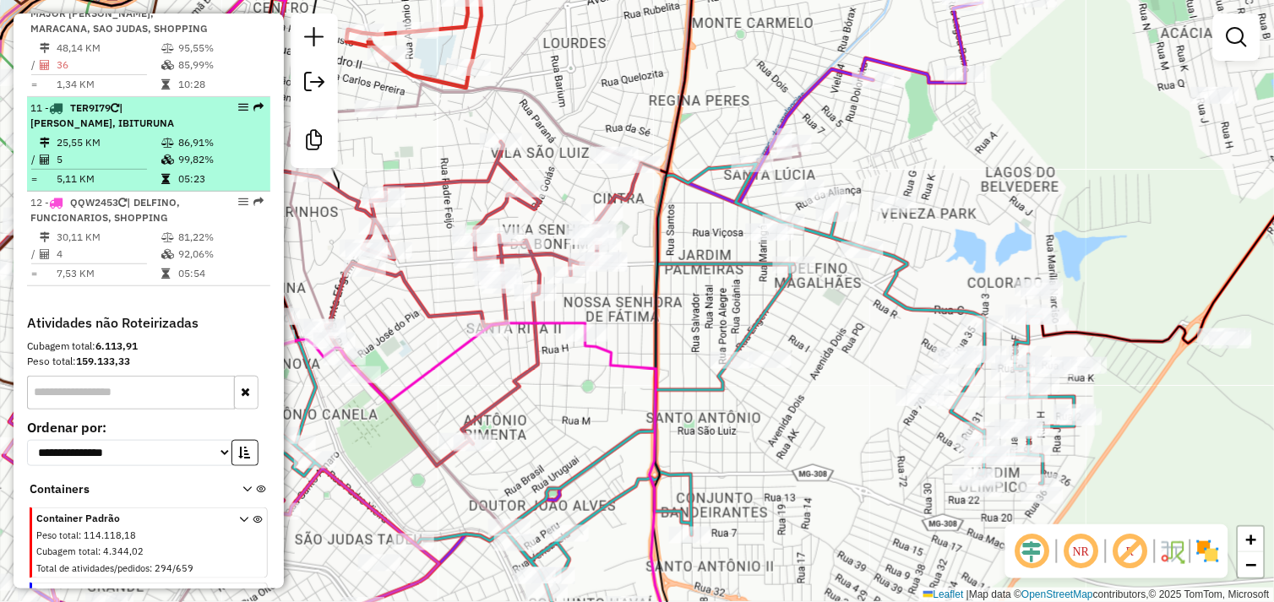
scroll to position [1407, 0]
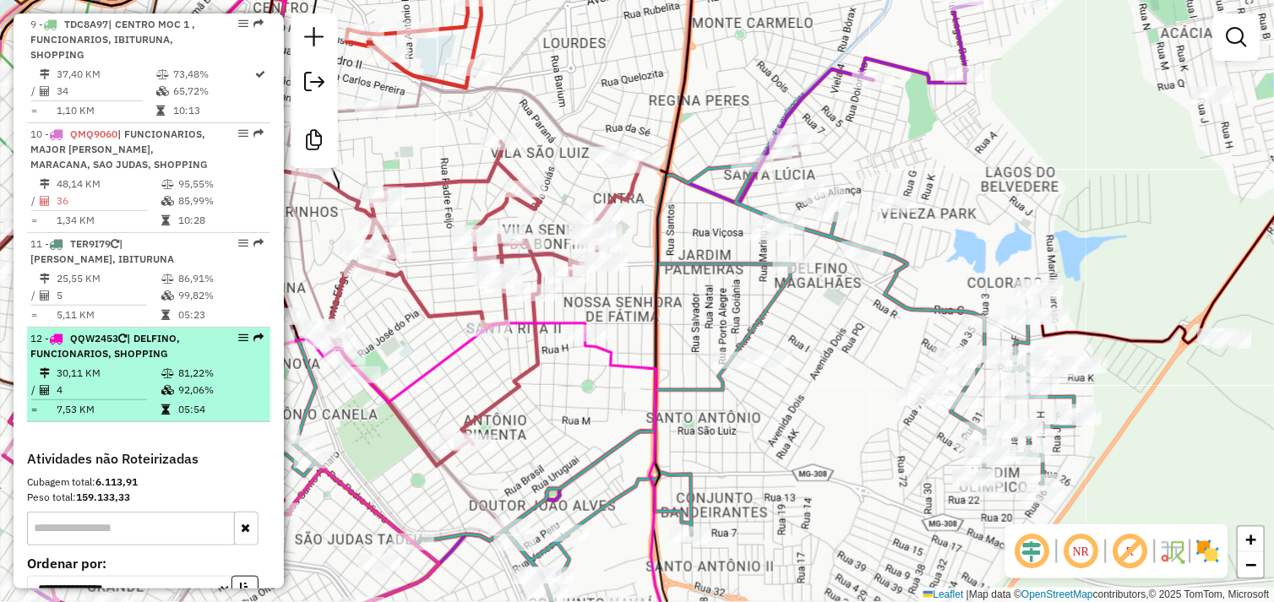
click at [128, 362] on div "12 - QQW2453 | DELFINO, FUNCIONARIOS, SHOPPING" at bounding box center [119, 346] width 179 height 30
select select "**********"
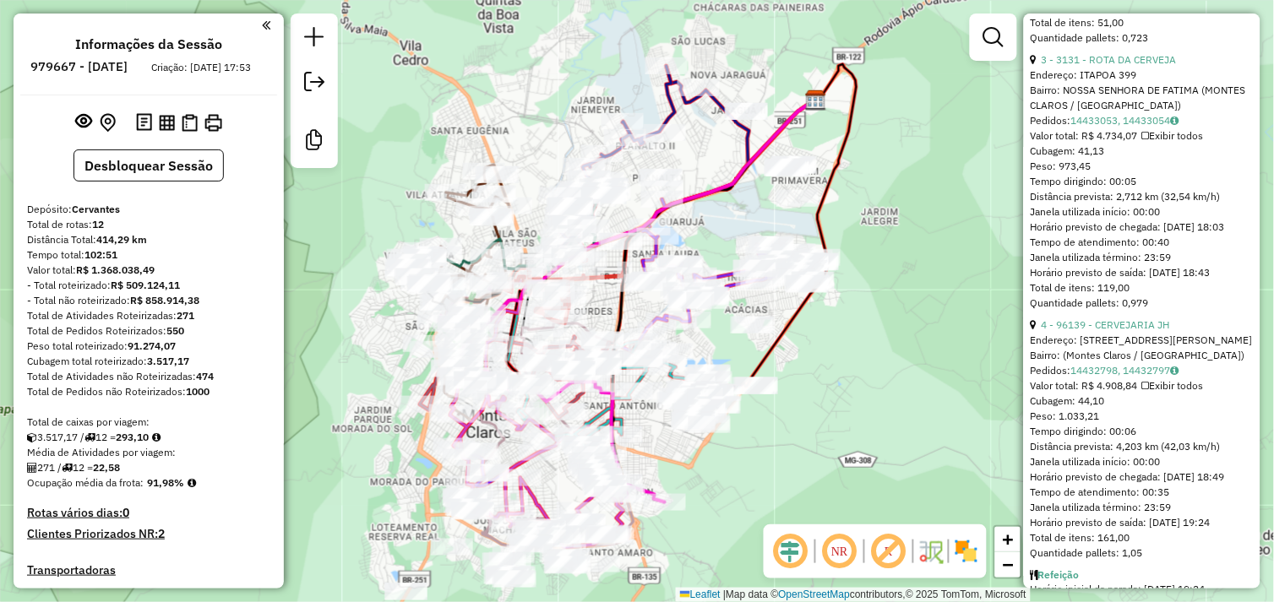
scroll to position [1595, 0]
